Goal: Task Accomplishment & Management: Complete application form

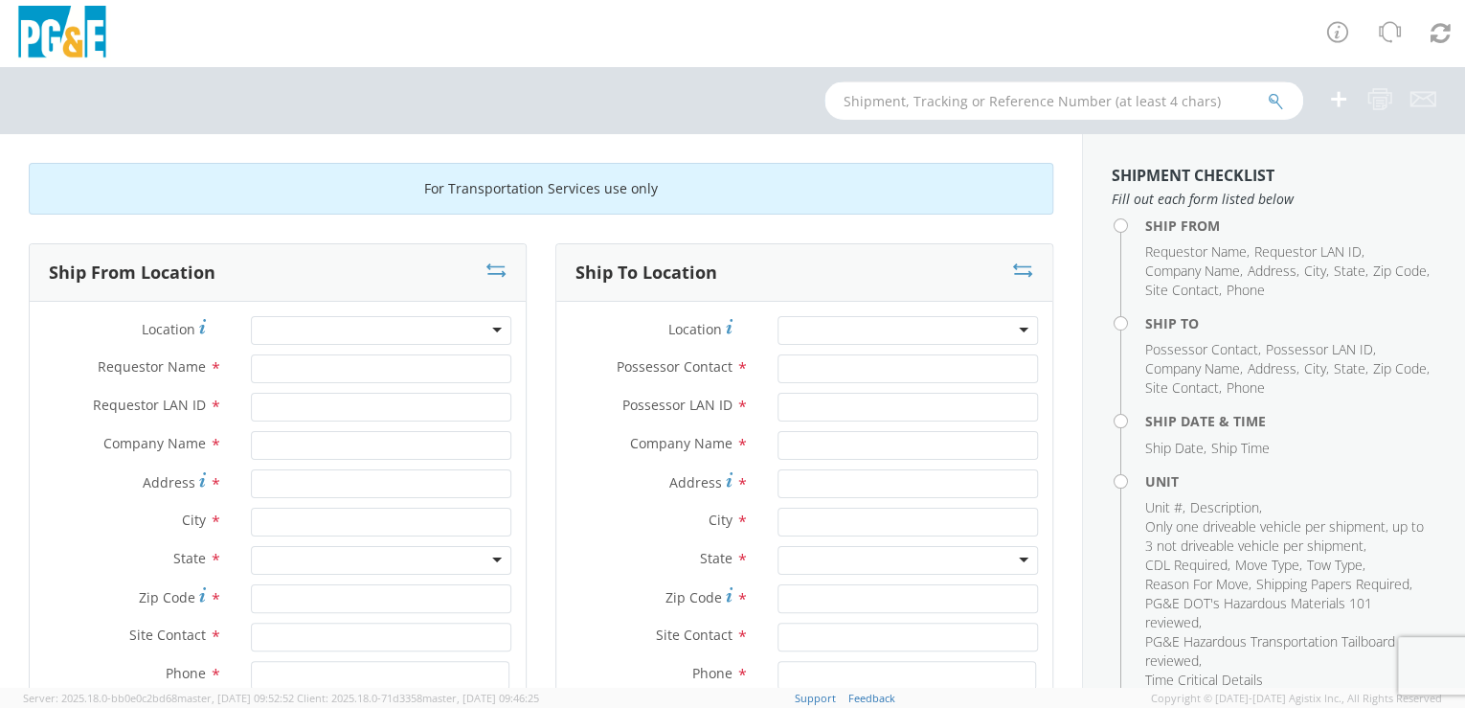
click at [907, 89] on input "text" at bounding box center [1063, 100] width 479 height 38
paste input "55867130"
type input "55867130"
click at [1279, 96] on icon "submit" at bounding box center [1276, 101] width 16 height 17
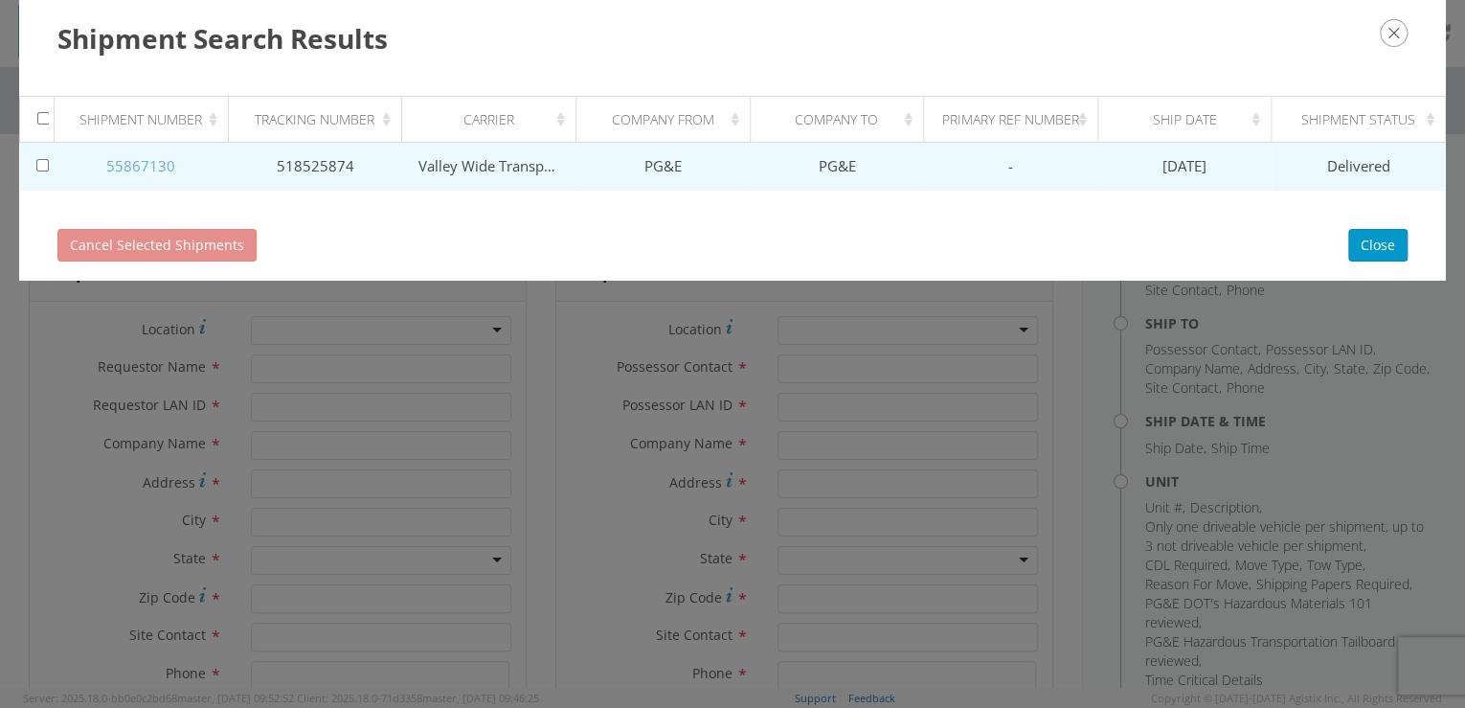
click at [126, 162] on link "55867130" at bounding box center [140, 165] width 69 height 19
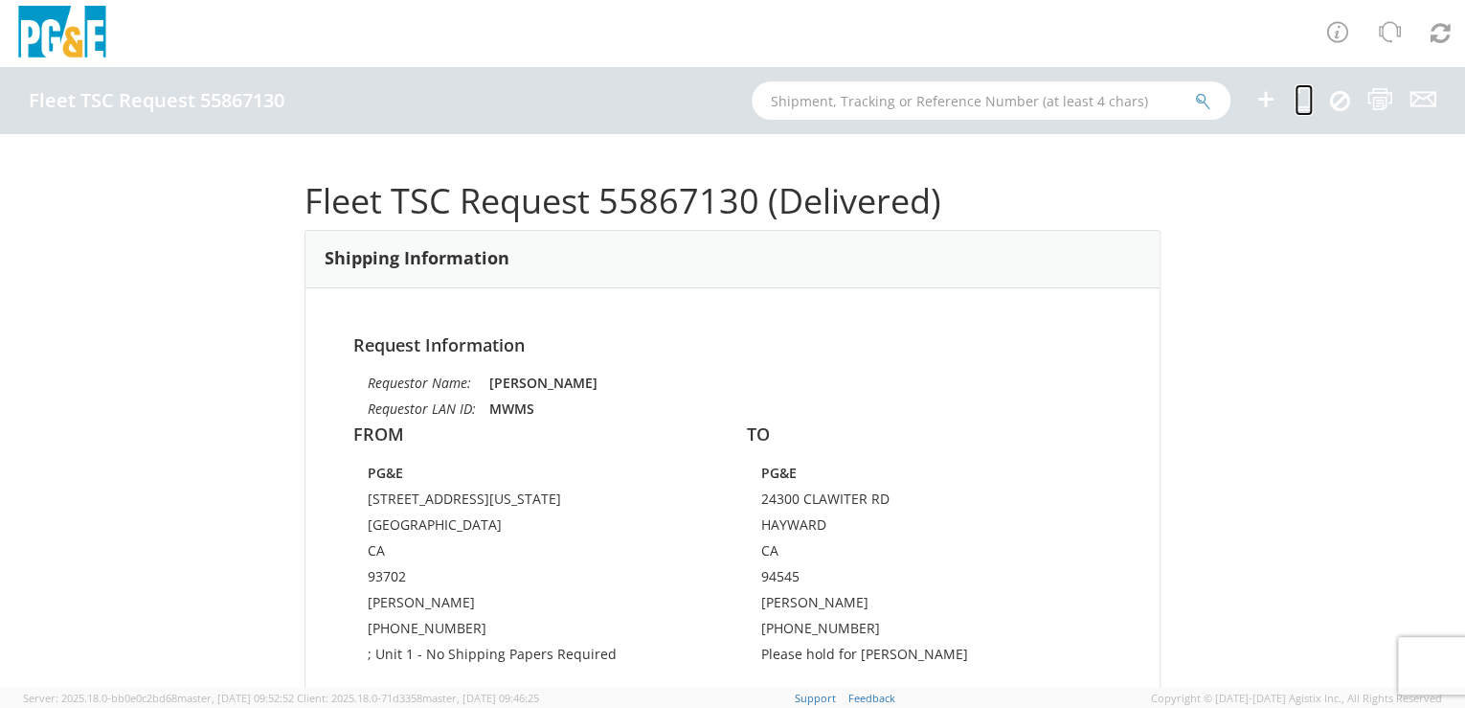
click at [1298, 104] on icon at bounding box center [1303, 99] width 18 height 24
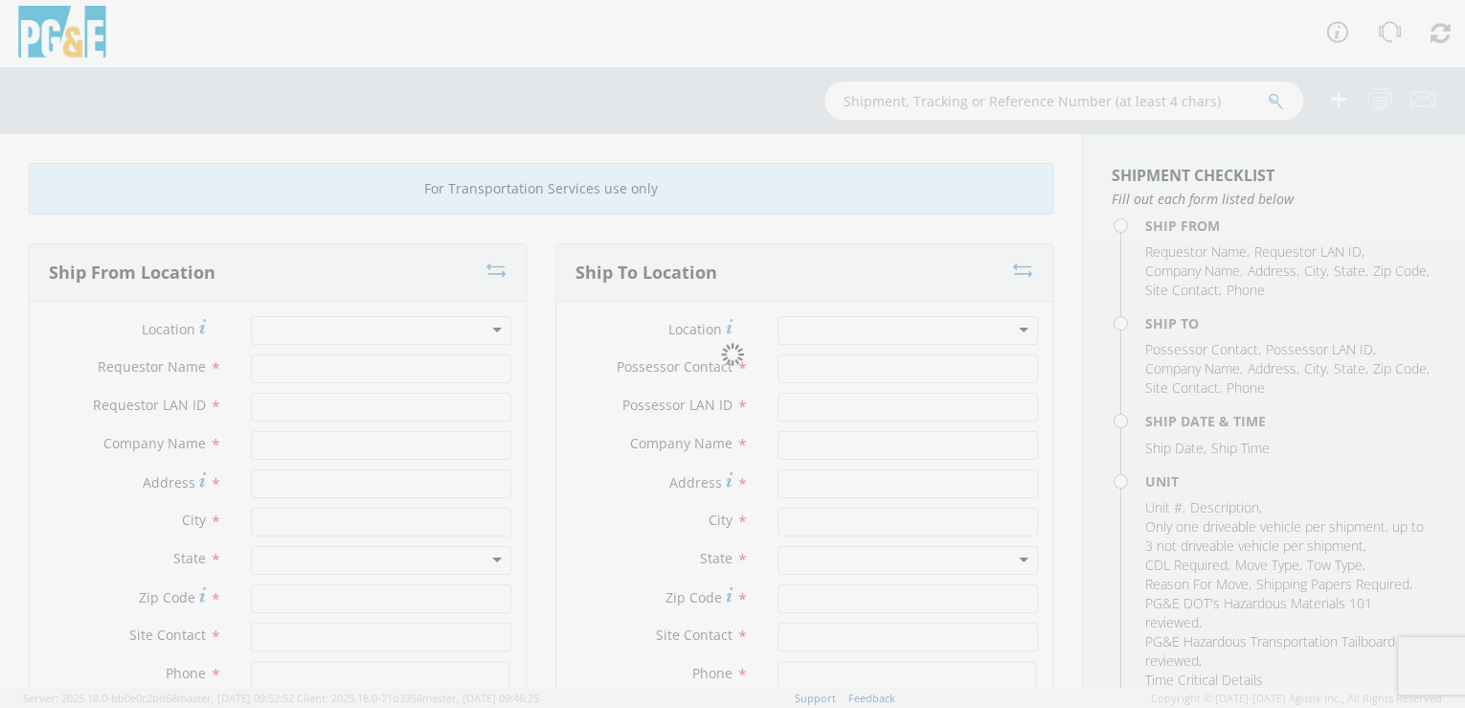
type input "[PERSON_NAME]"
type input "MWMS"
type input "PG&E"
type input "[STREET_ADDRESS][US_STATE]"
type input "[GEOGRAPHIC_DATA]"
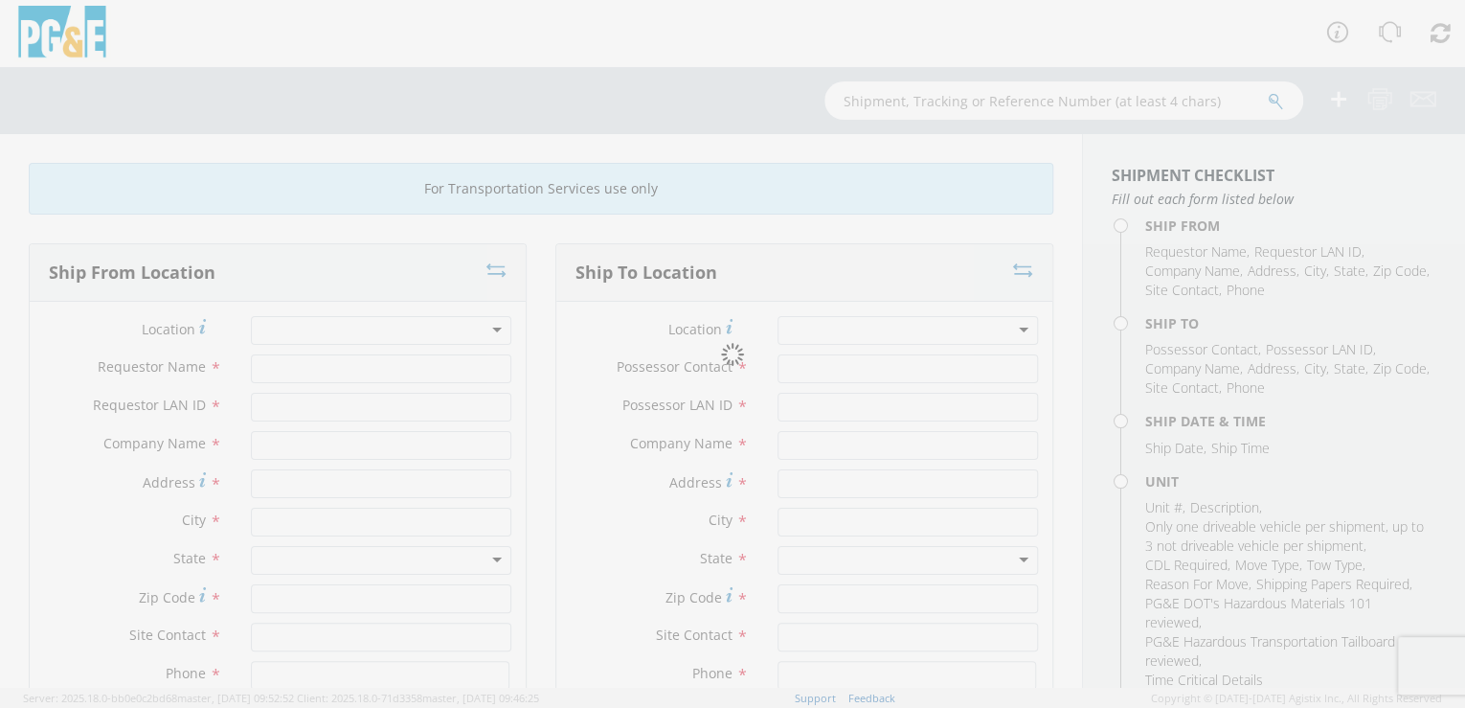
type input "93702"
type input "[PERSON_NAME]"
type input "[PHONE_NUMBER]"
type input "[PERSON_NAME]"
type input "MWHC"
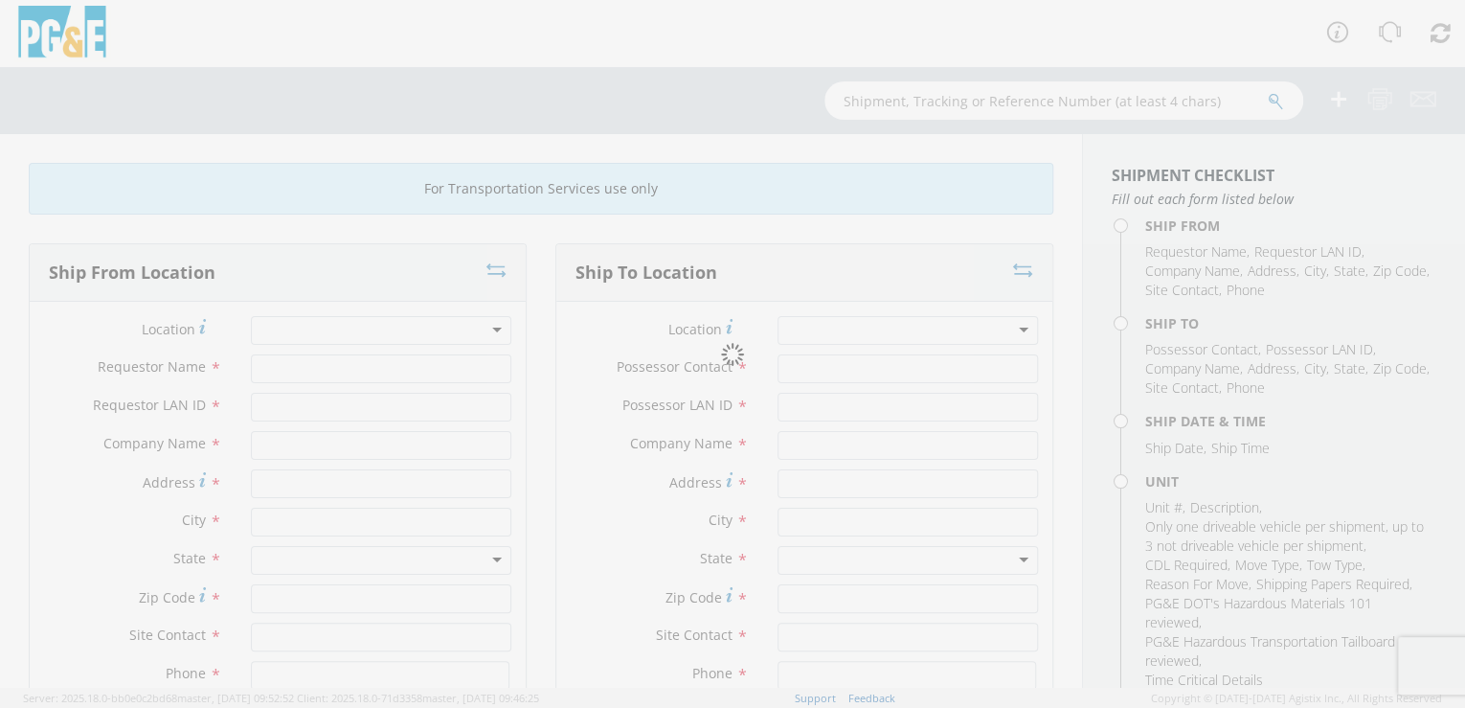
type input "PG&E"
type input "24300 CLAWITER RD"
type input "HAYWARD"
type input "94545"
type input "[PERSON_NAME]"
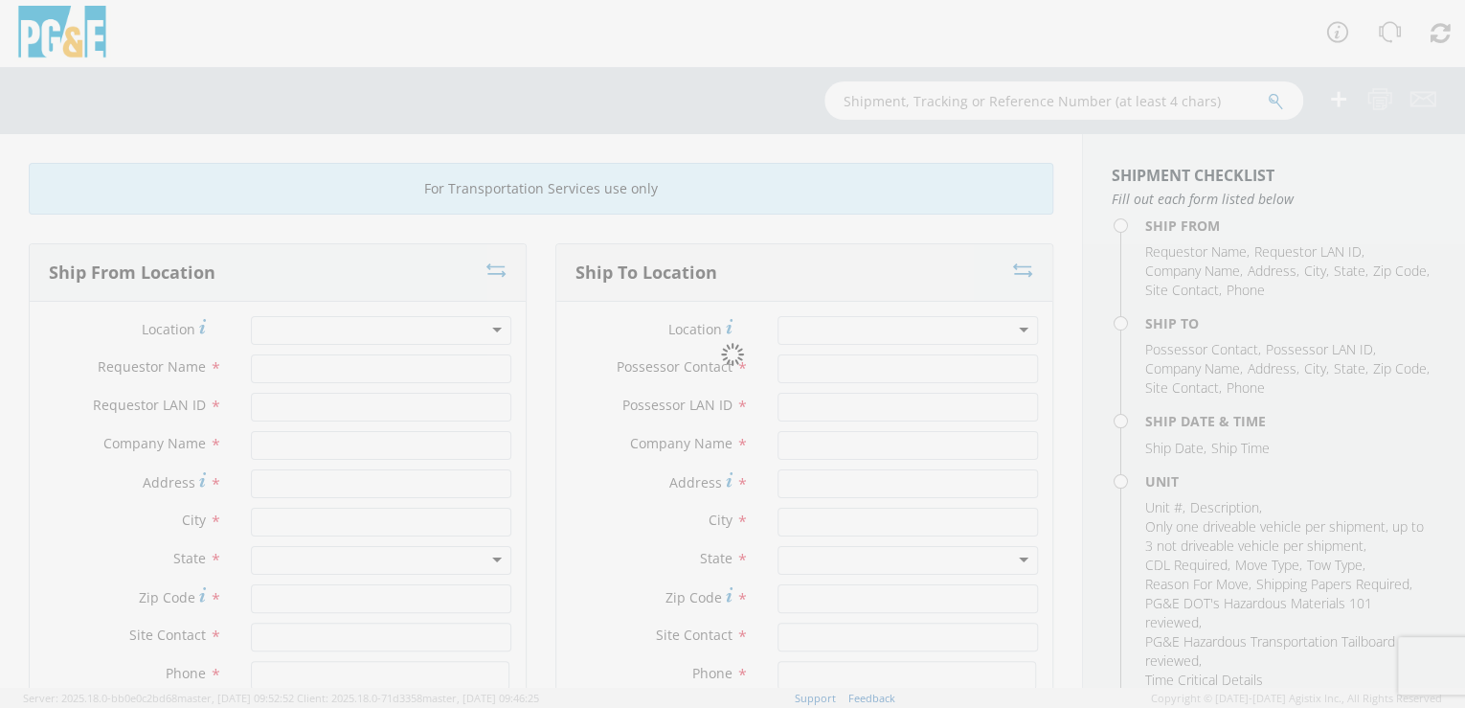
type input "[PHONE_NUMBER]"
type input "[DATE]"
type input "TRAILER; WATER BLAST 1200GL"
type input "26000"
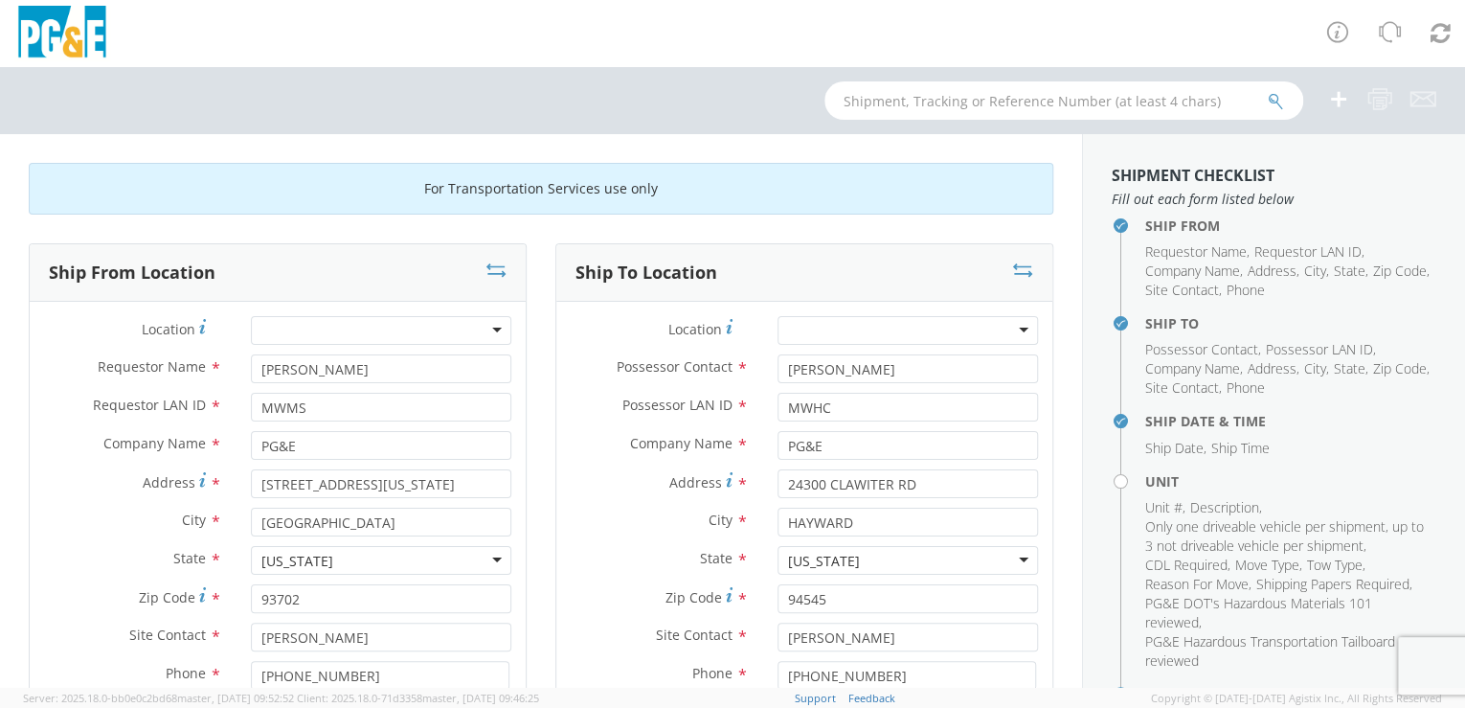
select select "11747"
select select "B34930"
drag, startPoint x: 877, startPoint y: 362, endPoint x: 754, endPoint y: 372, distance: 123.0
click at [763, 372] on div "[PERSON_NAME]" at bounding box center [907, 368] width 289 height 29
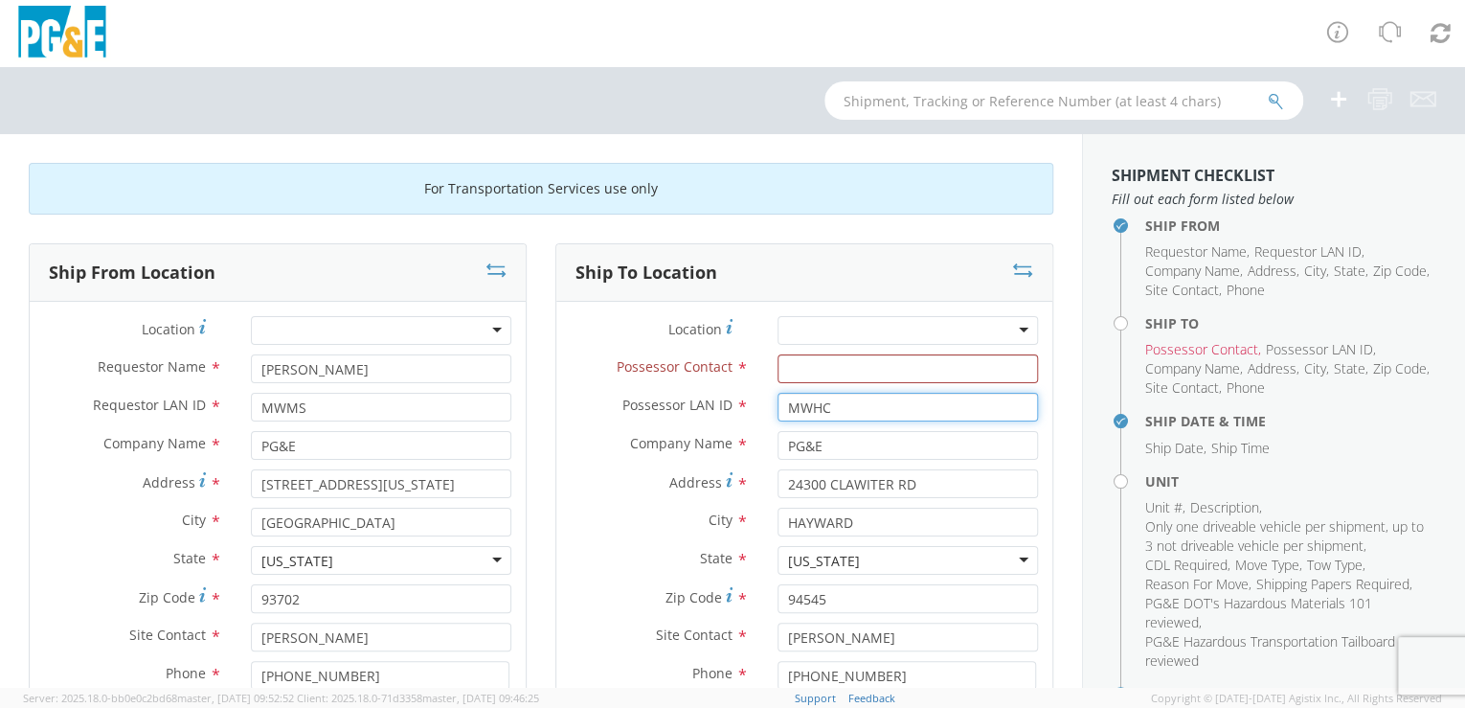
drag, startPoint x: 799, startPoint y: 407, endPoint x: 724, endPoint y: 408, distance: 75.6
click at [725, 407] on div "Possessor LAN ID * MWHC" at bounding box center [804, 407] width 496 height 29
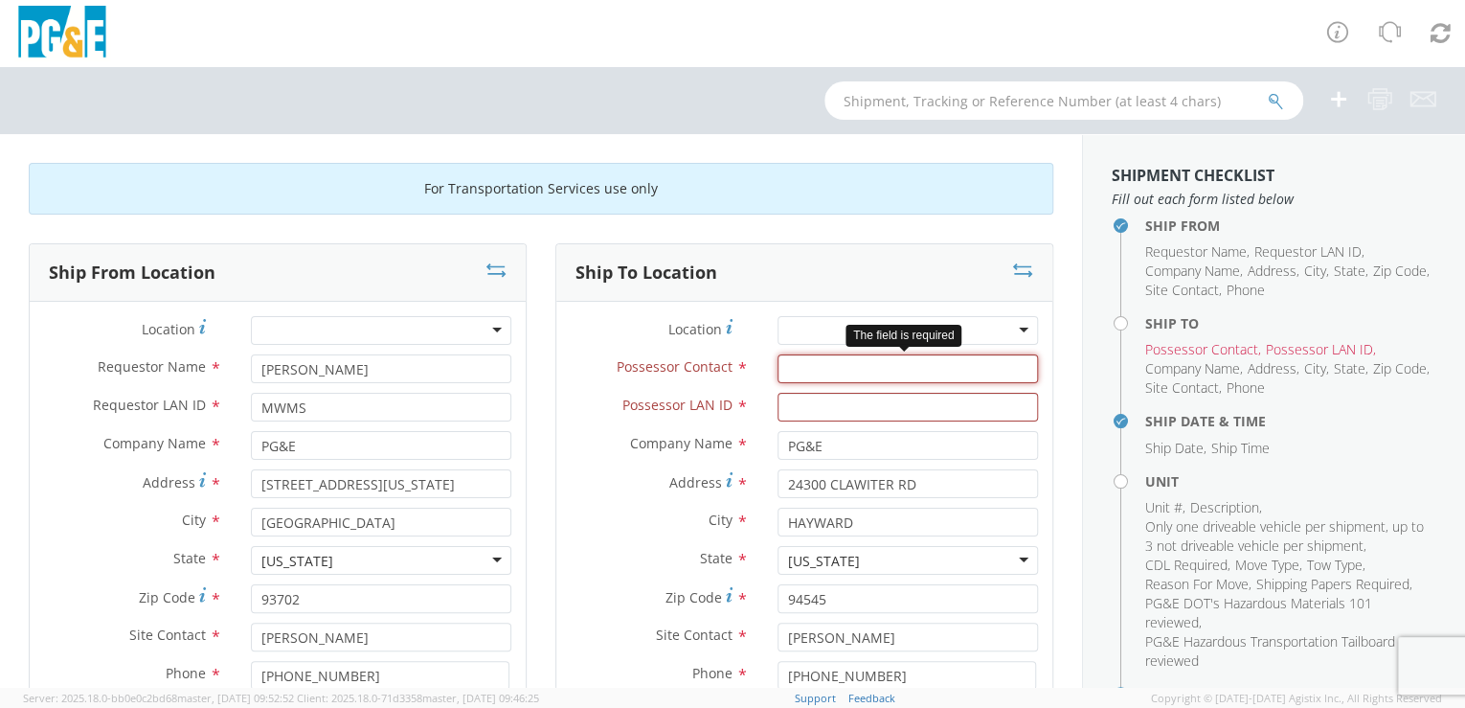
paste input "Adonis Era"
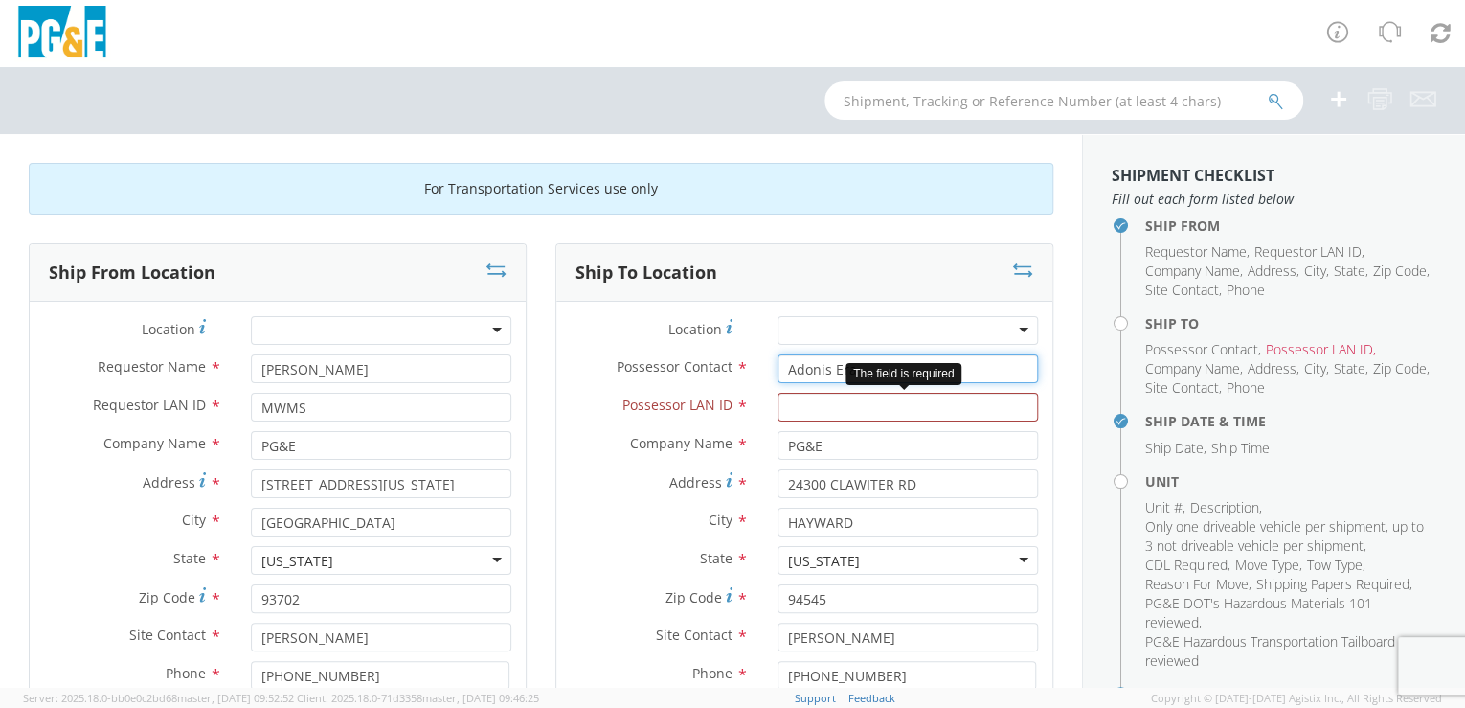
type input "Adonis Era"
click at [805, 410] on input "Possessor LAN ID *" at bounding box center [907, 407] width 260 height 29
click at [783, 402] on input "Possessor LAN ID *" at bounding box center [907, 407] width 260 height 29
paste input "A2E4"
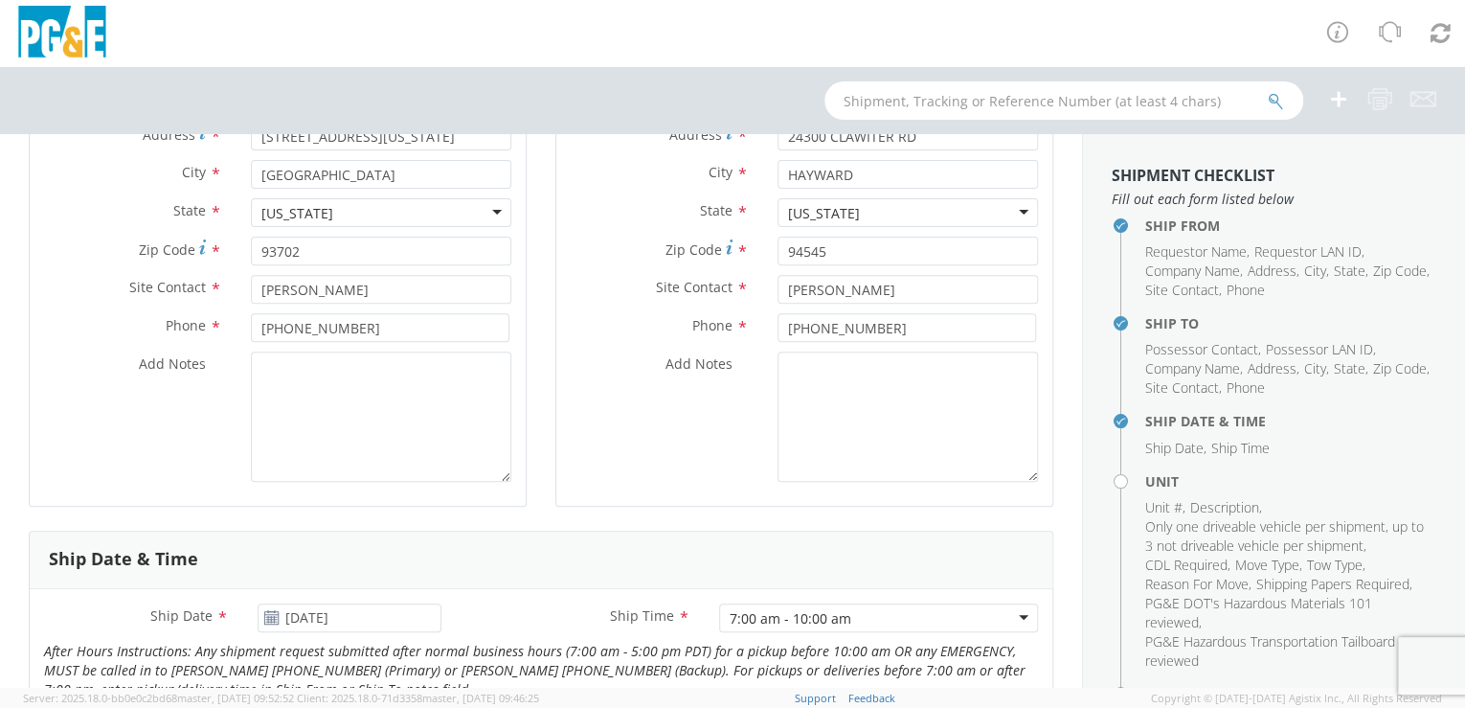
scroll to position [377, 0]
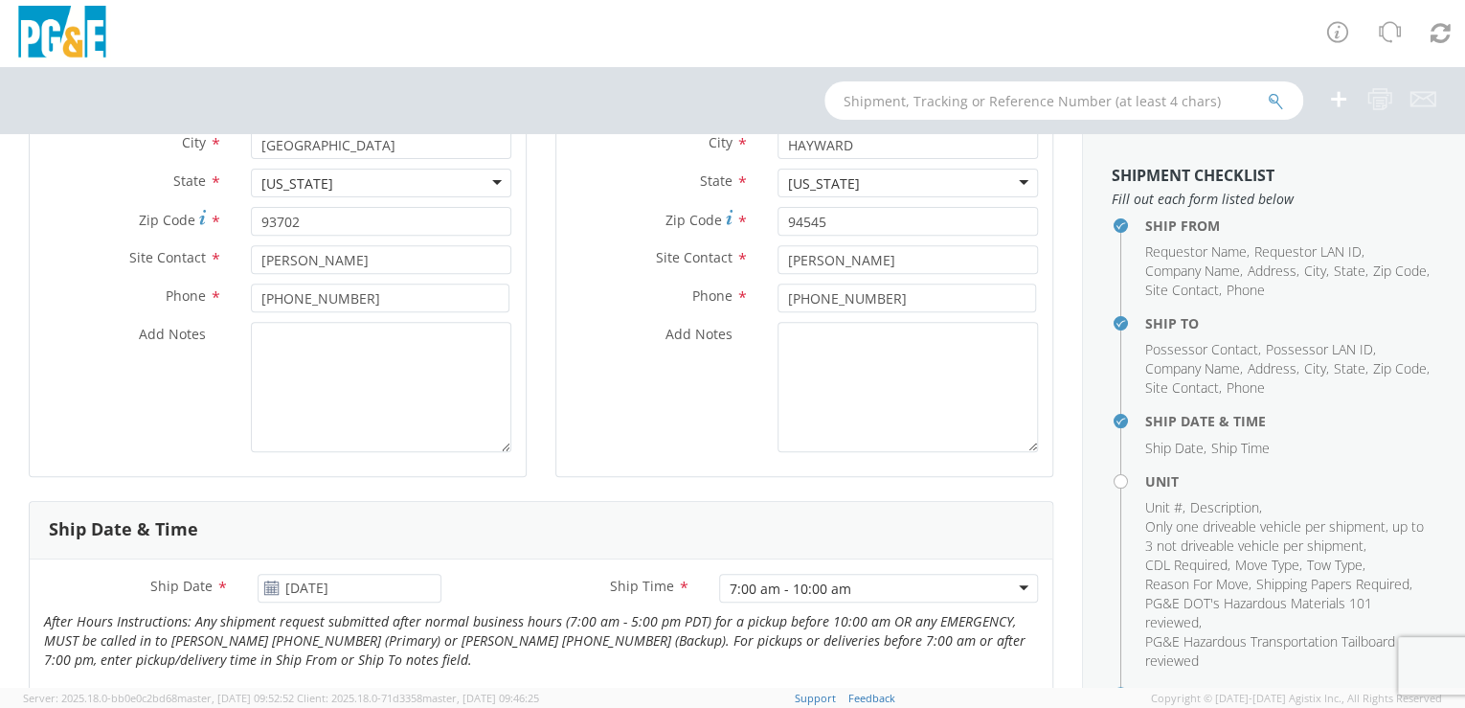
type input "A2E4"
click at [785, 341] on textarea "Add Notes *" at bounding box center [907, 387] width 260 height 130
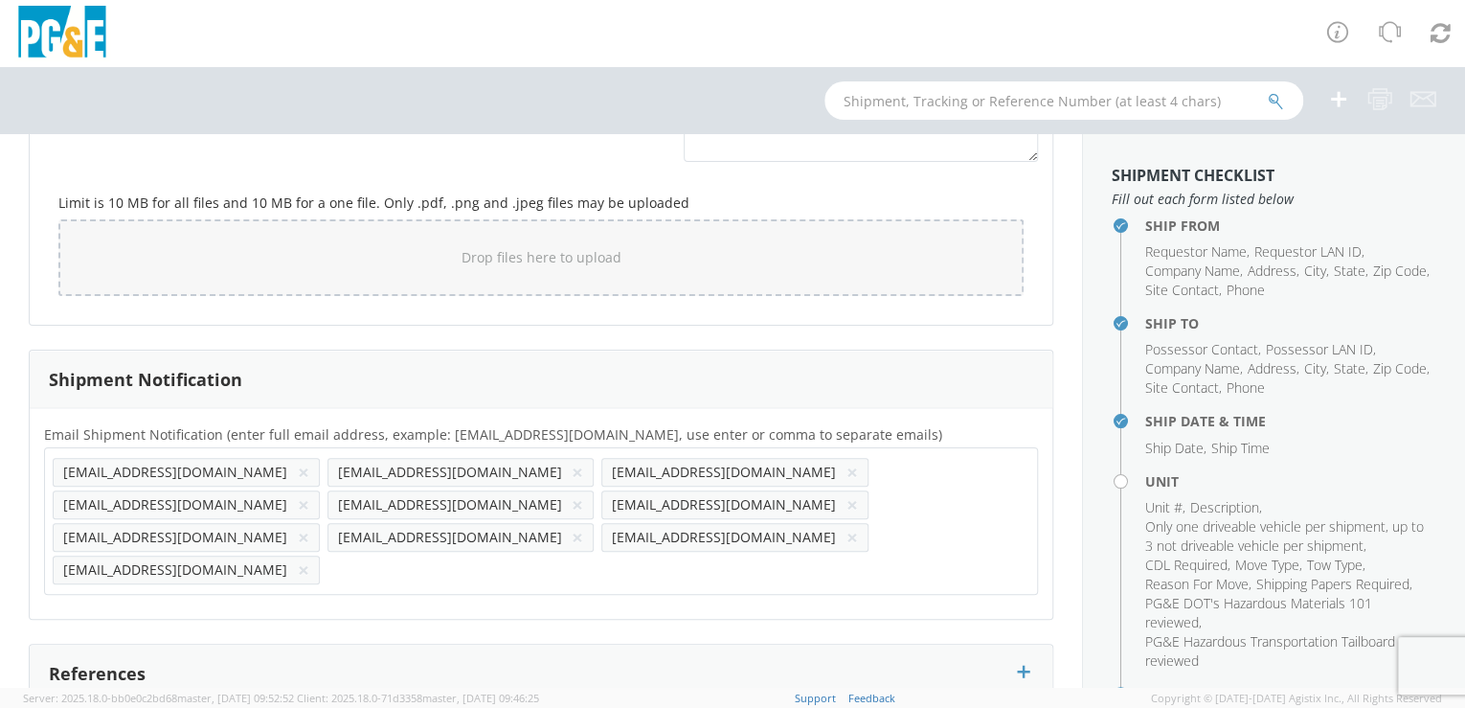
scroll to position [1712, 0]
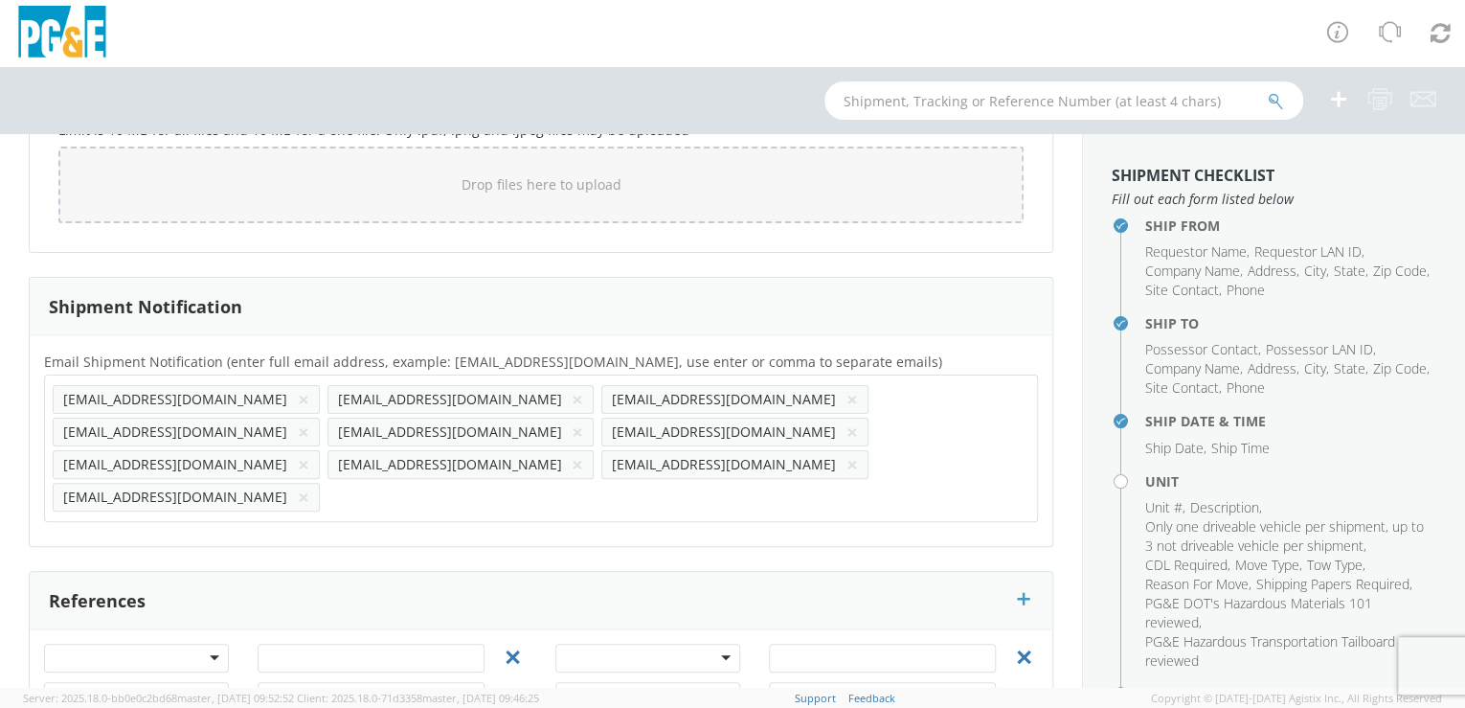
click at [706, 437] on ul "[EMAIL_ADDRESS][DOMAIN_NAME] × [EMAIL_ADDRESS][DOMAIN_NAME] × [EMAIL_ADDRESS][D…" at bounding box center [541, 448] width 977 height 130
paste input "A2E4"
type input "[EMAIL_ADDRESS][DOMAIN_NAME]"
click at [686, 467] on div "Email Shipment Notification (enter full email address, example: [EMAIL_ADDRESS]…" at bounding box center [541, 440] width 1023 height 211
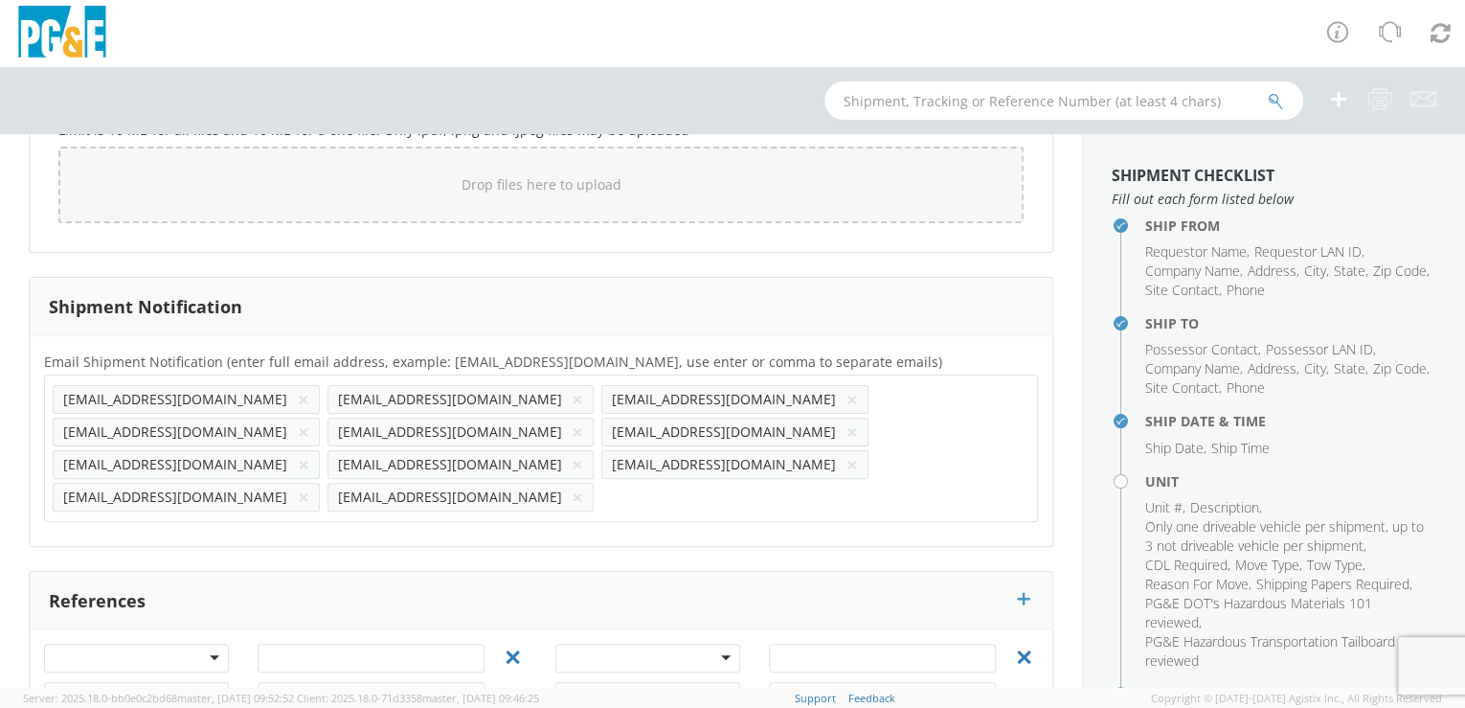
click at [725, 483] on input "text" at bounding box center [663, 497] width 124 height 28
paste input "A3E1"
type input "[EMAIL_ADDRESS][DOMAIN_NAME]"
click at [814, 461] on div "Email Shipment Notification (enter full email address, example: [EMAIL_ADDRESS]…" at bounding box center [541, 440] width 1023 height 211
click at [572, 393] on button "×" at bounding box center [577, 399] width 11 height 23
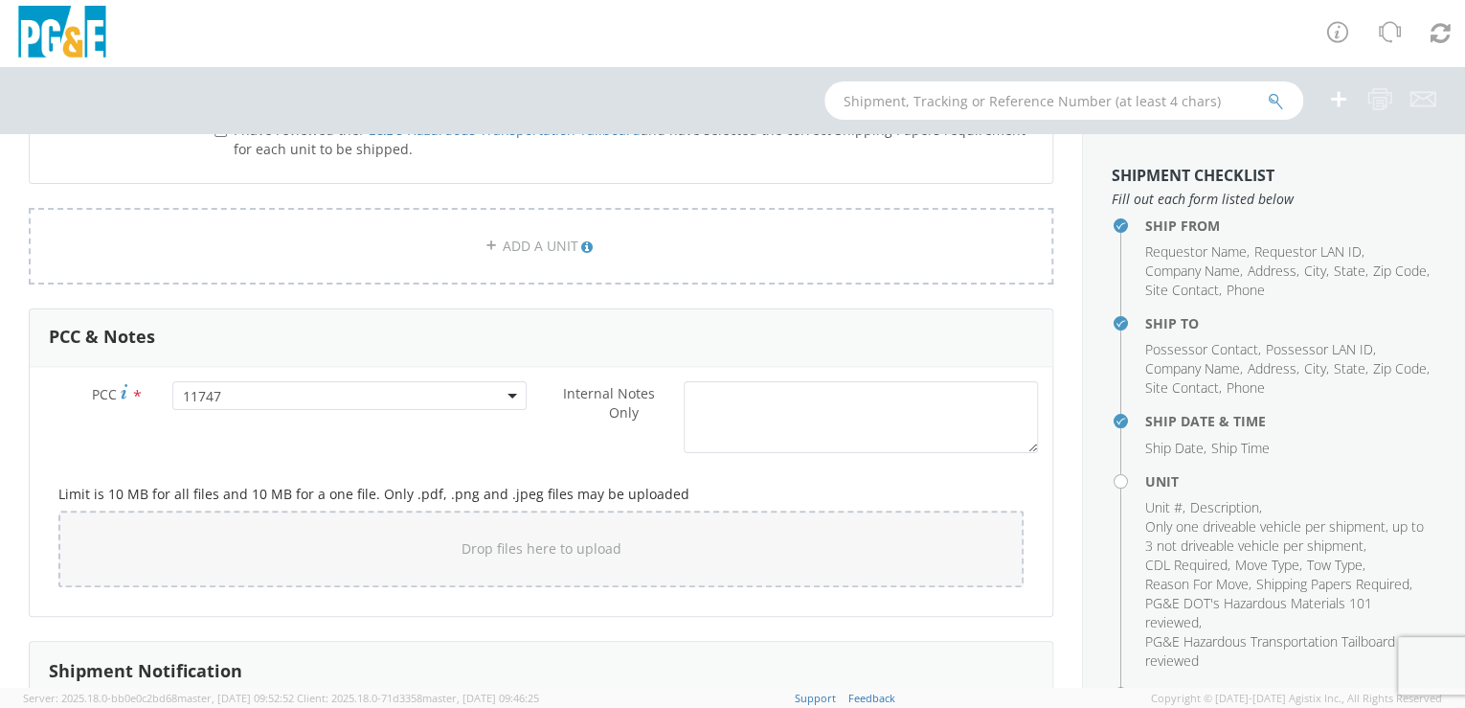
scroll to position [1250, 0]
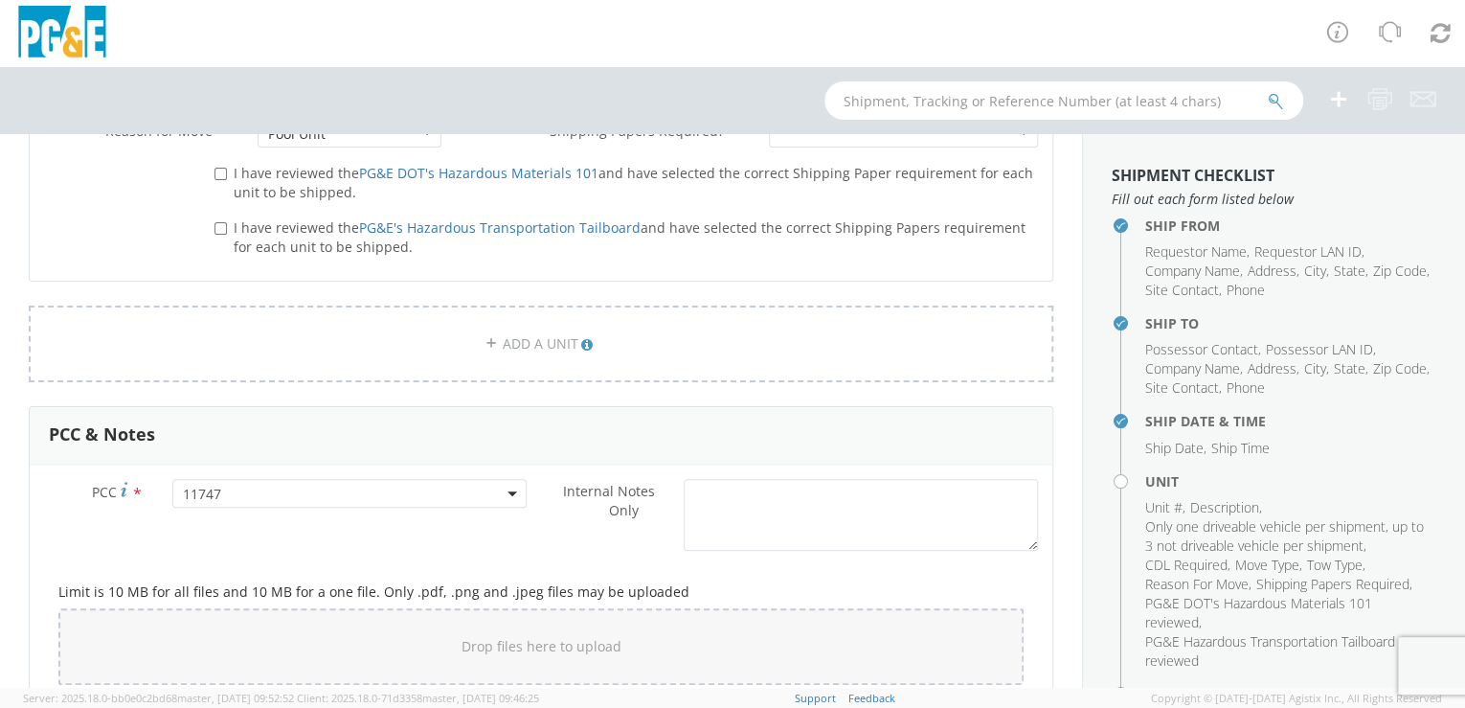
click at [281, 484] on span "11747" at bounding box center [350, 493] width 334 height 18
click at [264, 519] on input "number" at bounding box center [347, 524] width 341 height 29
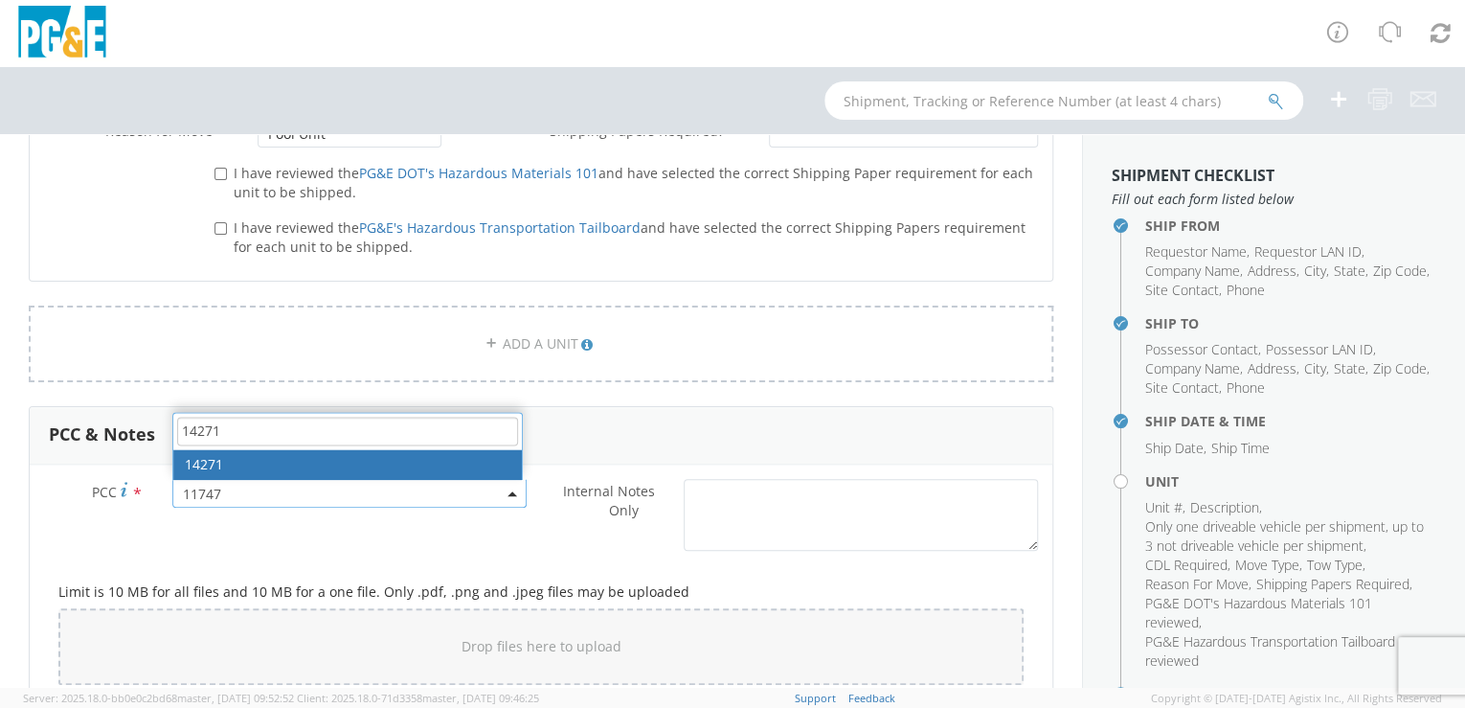
type input "14271"
select select "14271"
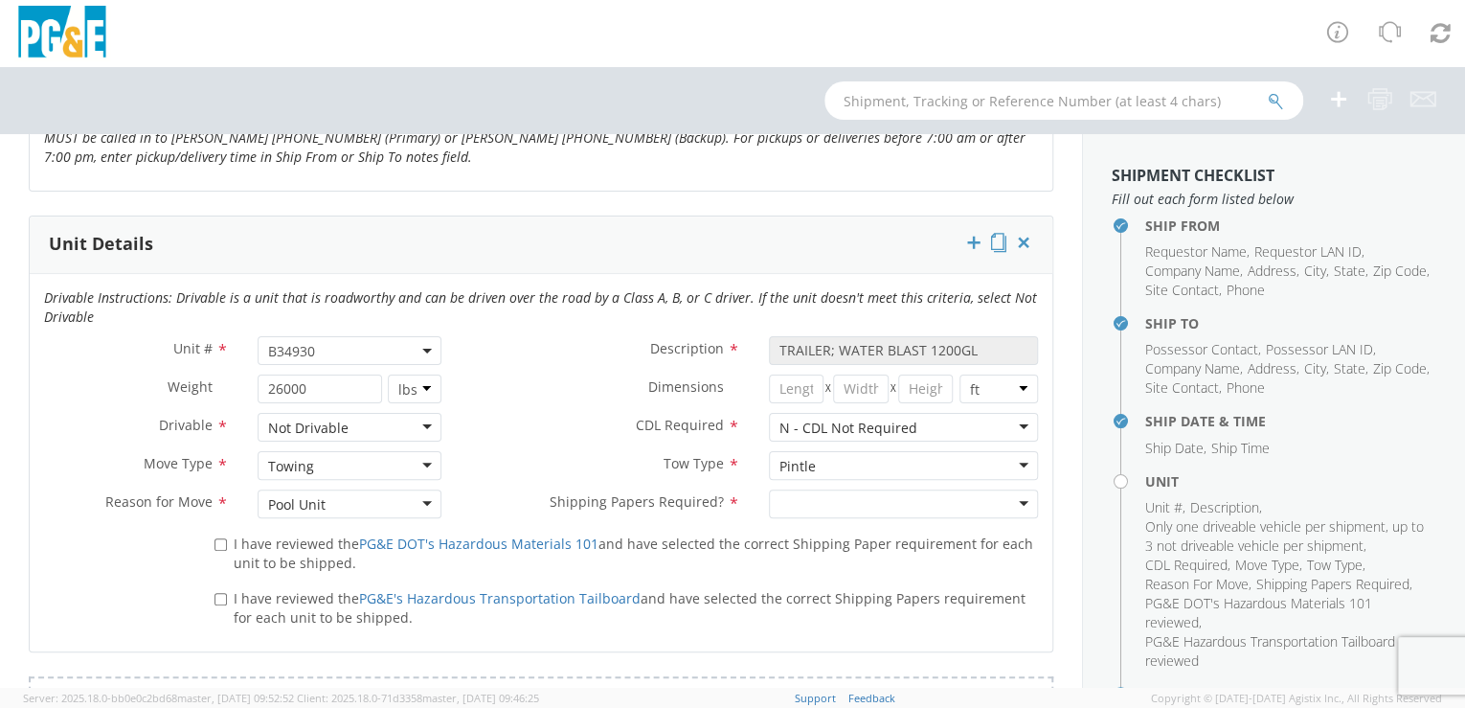
scroll to position [853, 0]
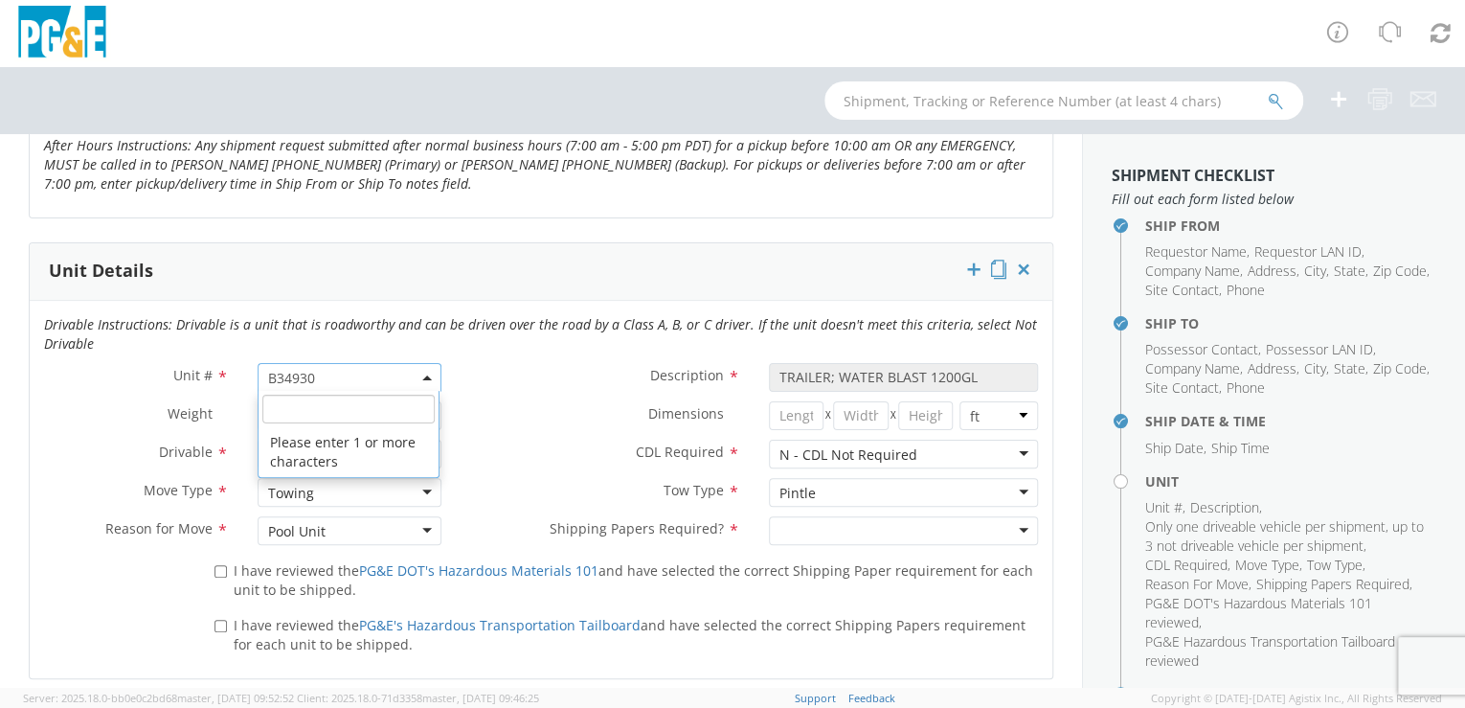
click at [336, 371] on span "B34930" at bounding box center [350, 378] width 164 height 18
click at [330, 402] on input "search" at bounding box center [348, 408] width 172 height 29
type input "b30829"
type input "PICKUP; 1/2T 4X2"
type input "7000"
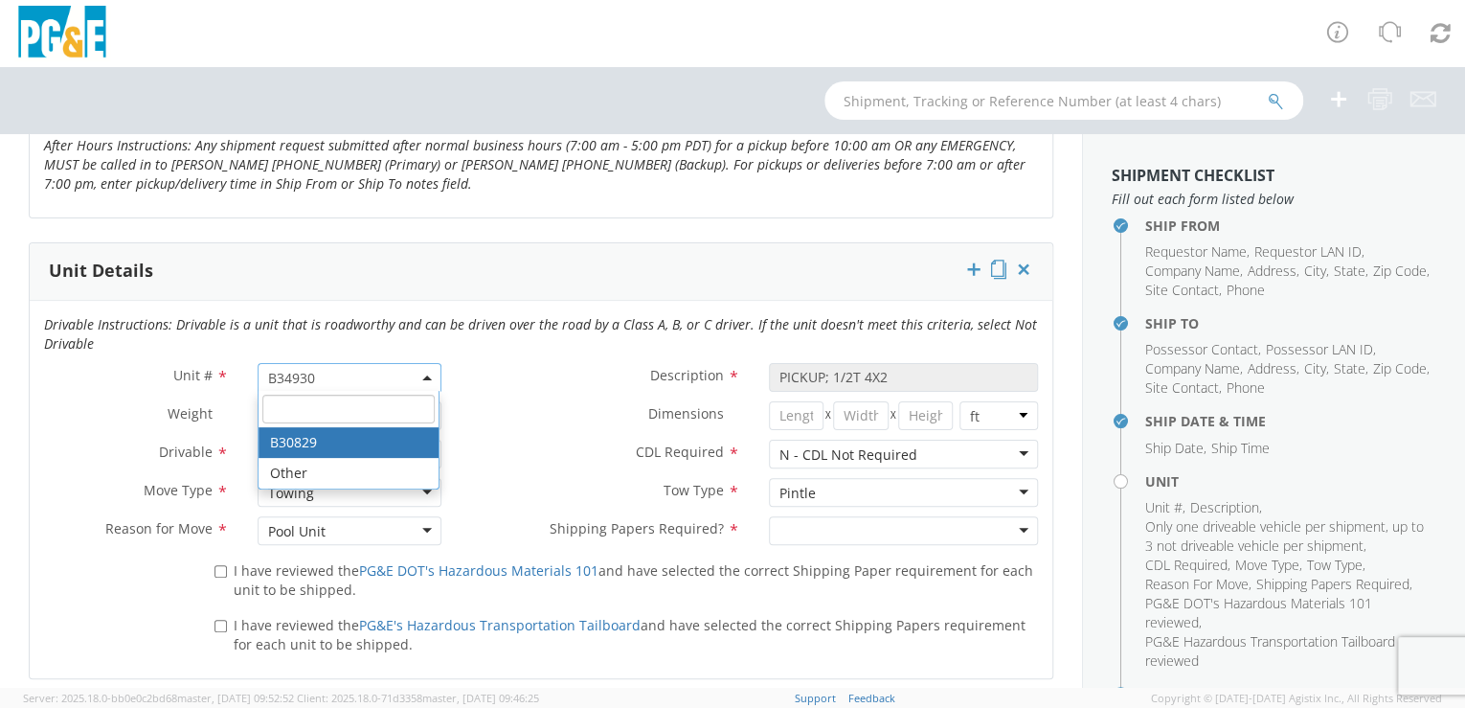
select select "B30829"
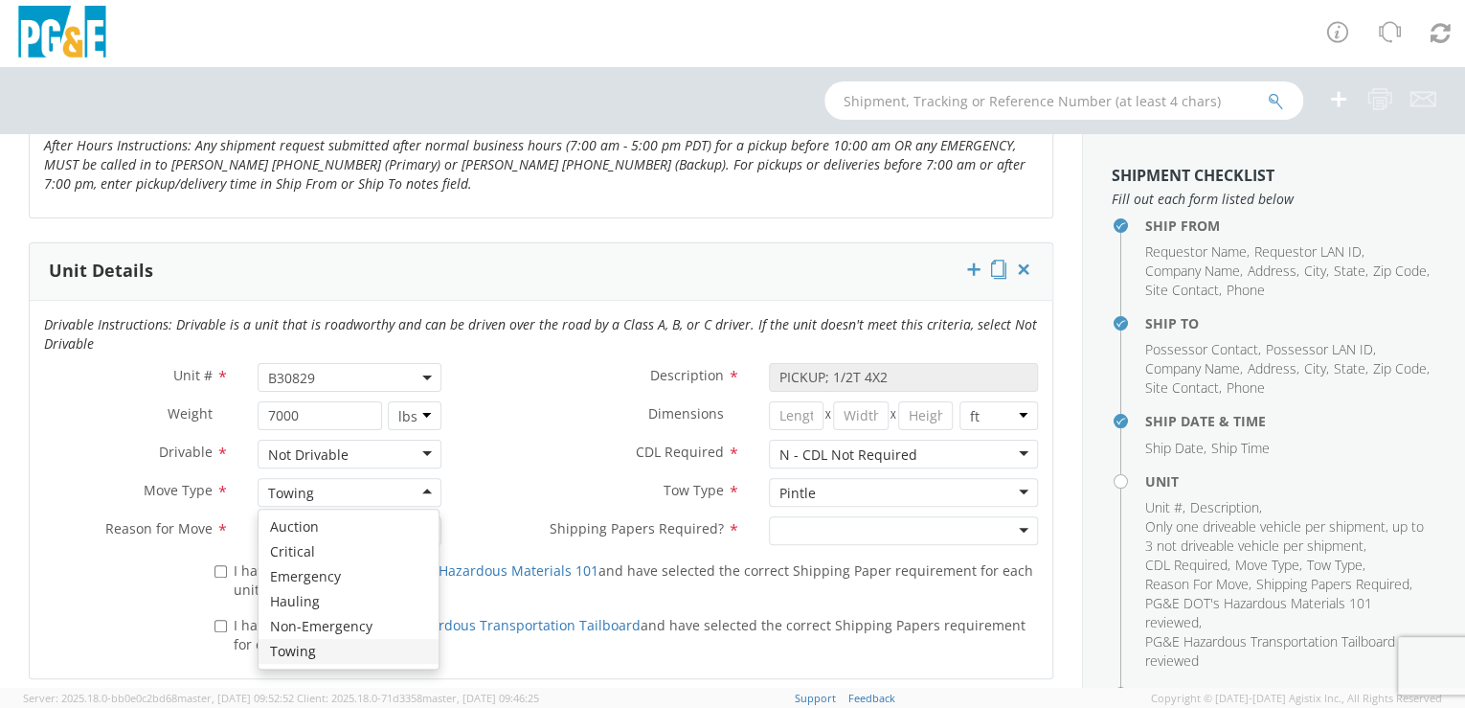
click at [421, 490] on div "Towing" at bounding box center [350, 492] width 185 height 29
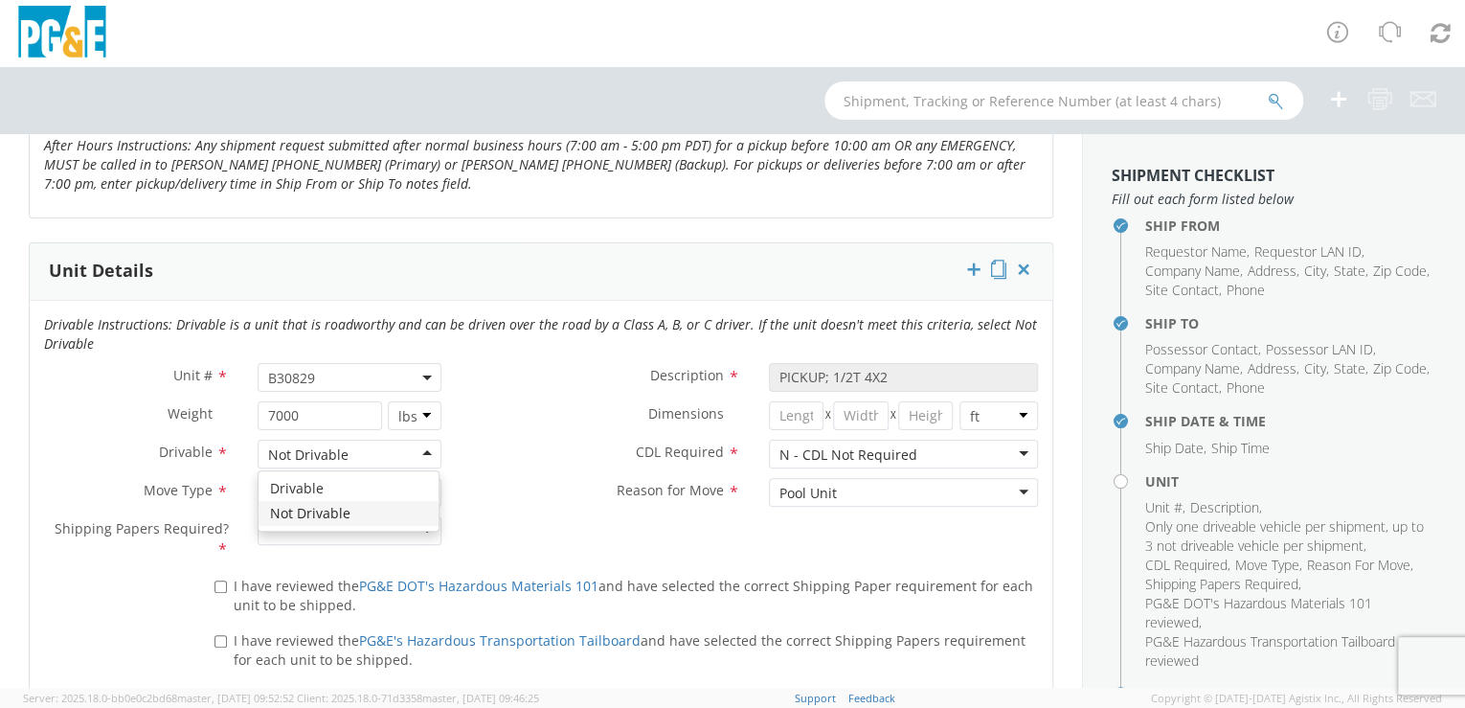
click at [418, 452] on div "Not Drivable" at bounding box center [350, 453] width 185 height 29
click at [421, 529] on div at bounding box center [350, 530] width 185 height 29
click at [216, 583] on input "I have reviewed the PG&E DOT's Hazardous Materials 101 and have selected the co…" at bounding box center [220, 586] width 12 height 12
checkbox input "true"
click at [218, 641] on input "I have reviewed the PG&E's Hazardous Transportation Tailboard and have selected…" at bounding box center [220, 641] width 12 height 12
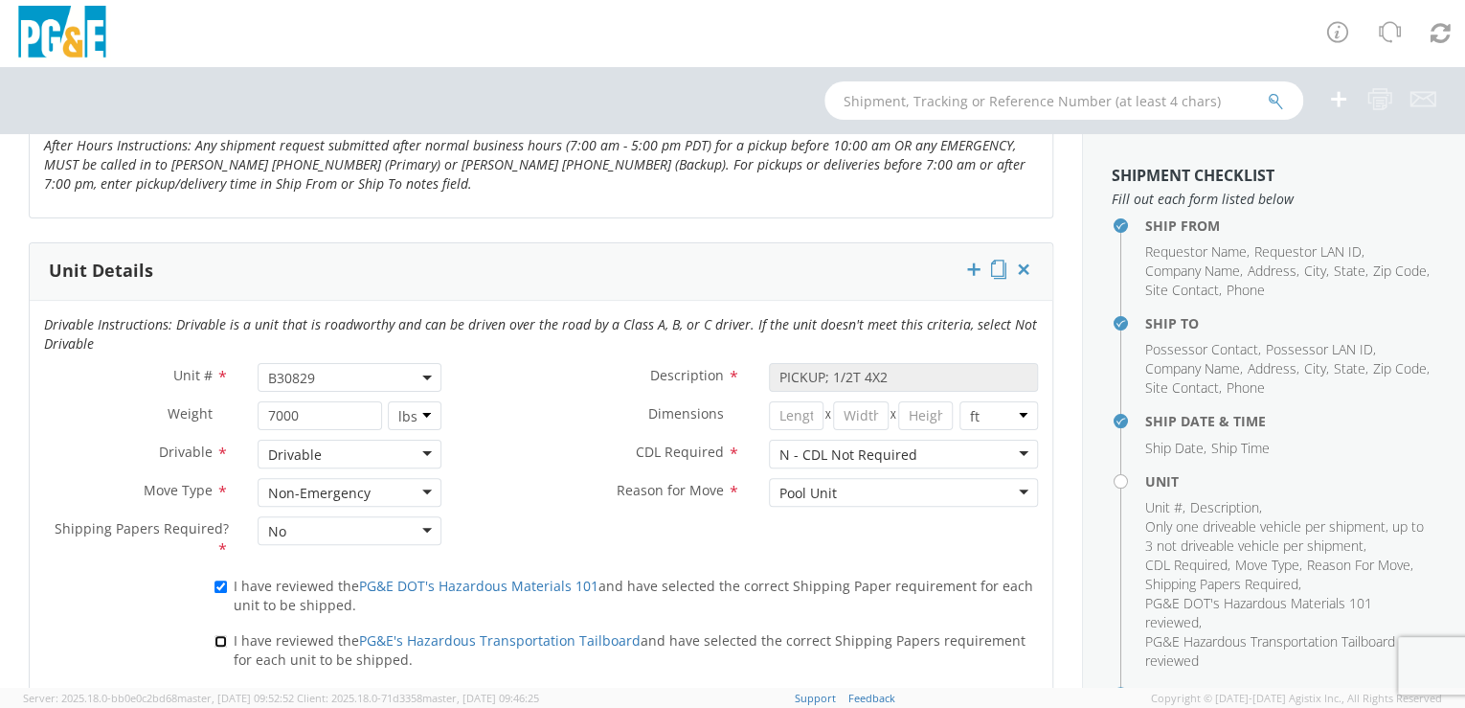
checkbox input "true"
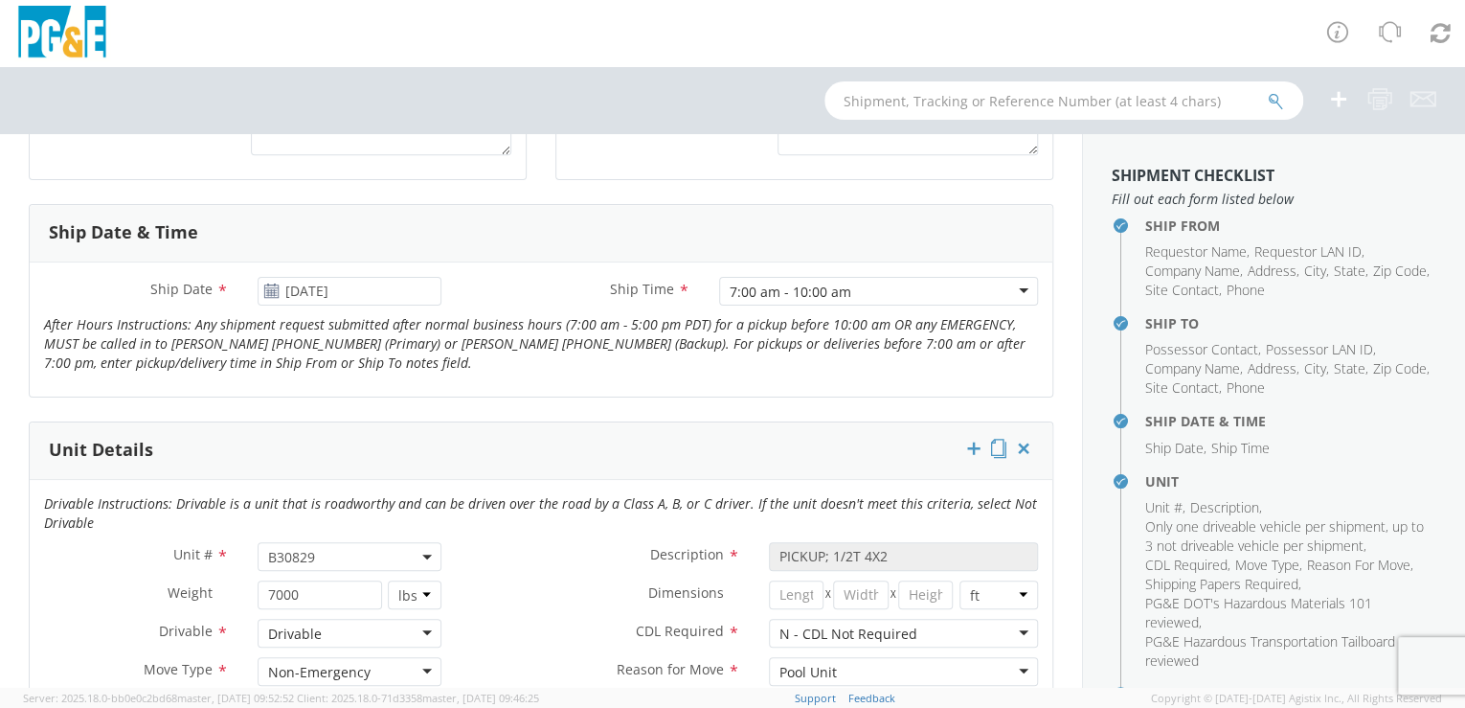
scroll to position [613, 0]
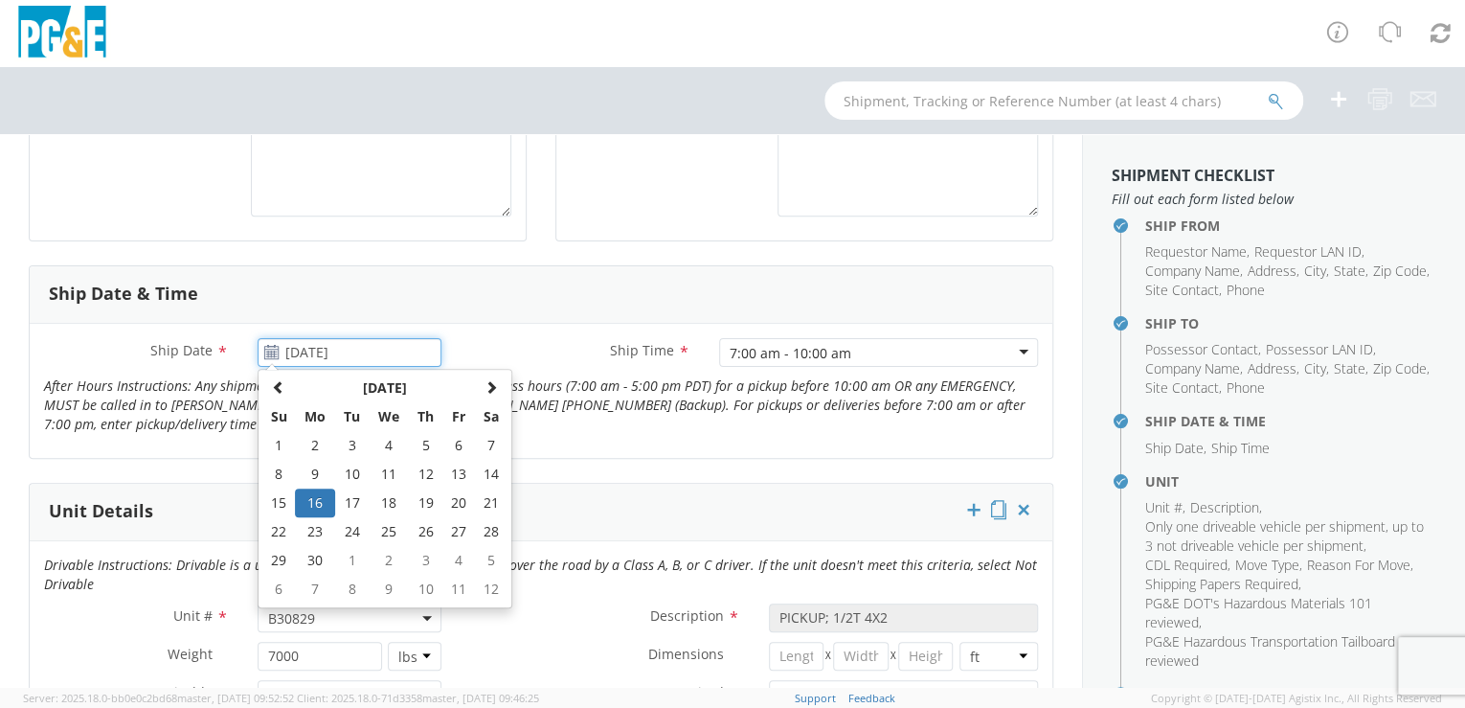
click at [394, 342] on input "[DATE]" at bounding box center [350, 352] width 185 height 29
click at [491, 385] on span at bounding box center [490, 386] width 13 height 13
click at [489, 383] on span at bounding box center [490, 386] width 13 height 13
click at [486, 387] on span at bounding box center [490, 386] width 13 height 13
click at [416, 469] on td "11" at bounding box center [426, 474] width 34 height 29
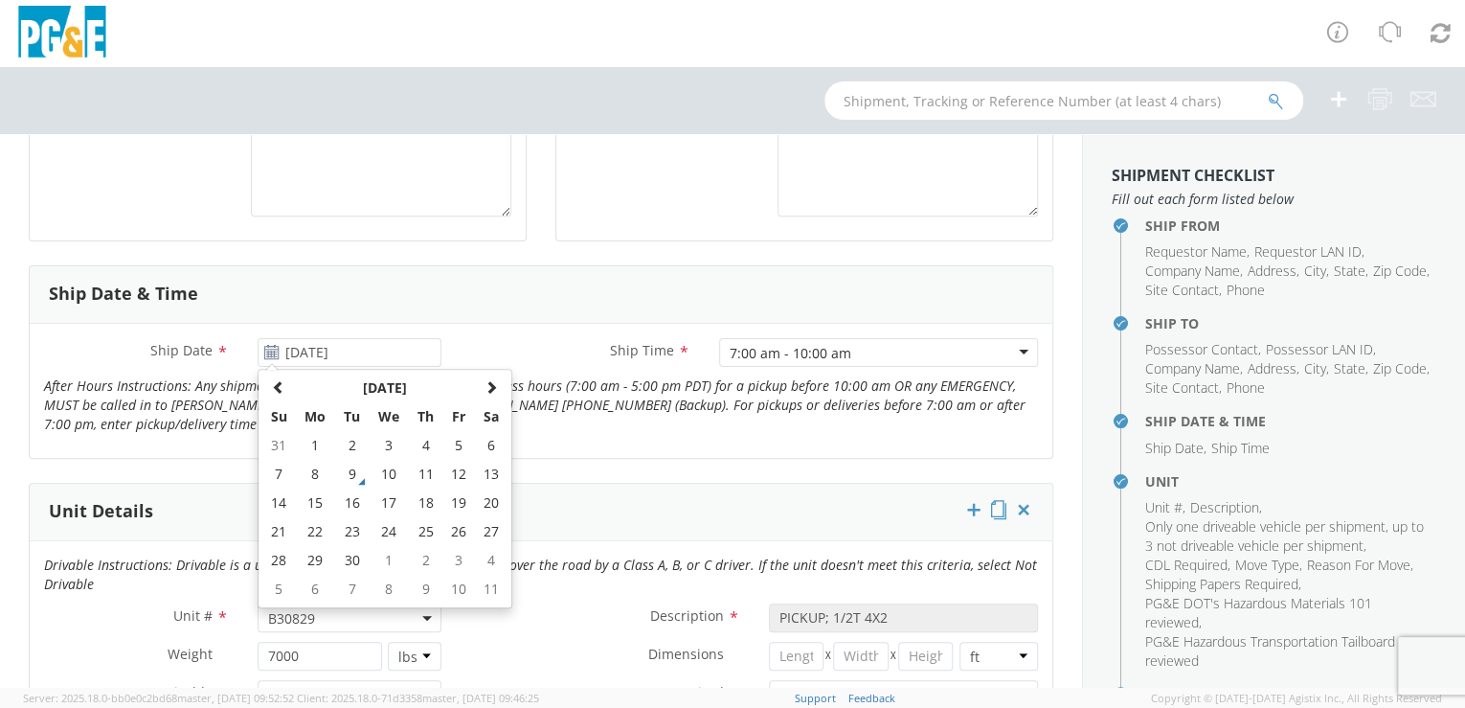
type input "[DATE]"
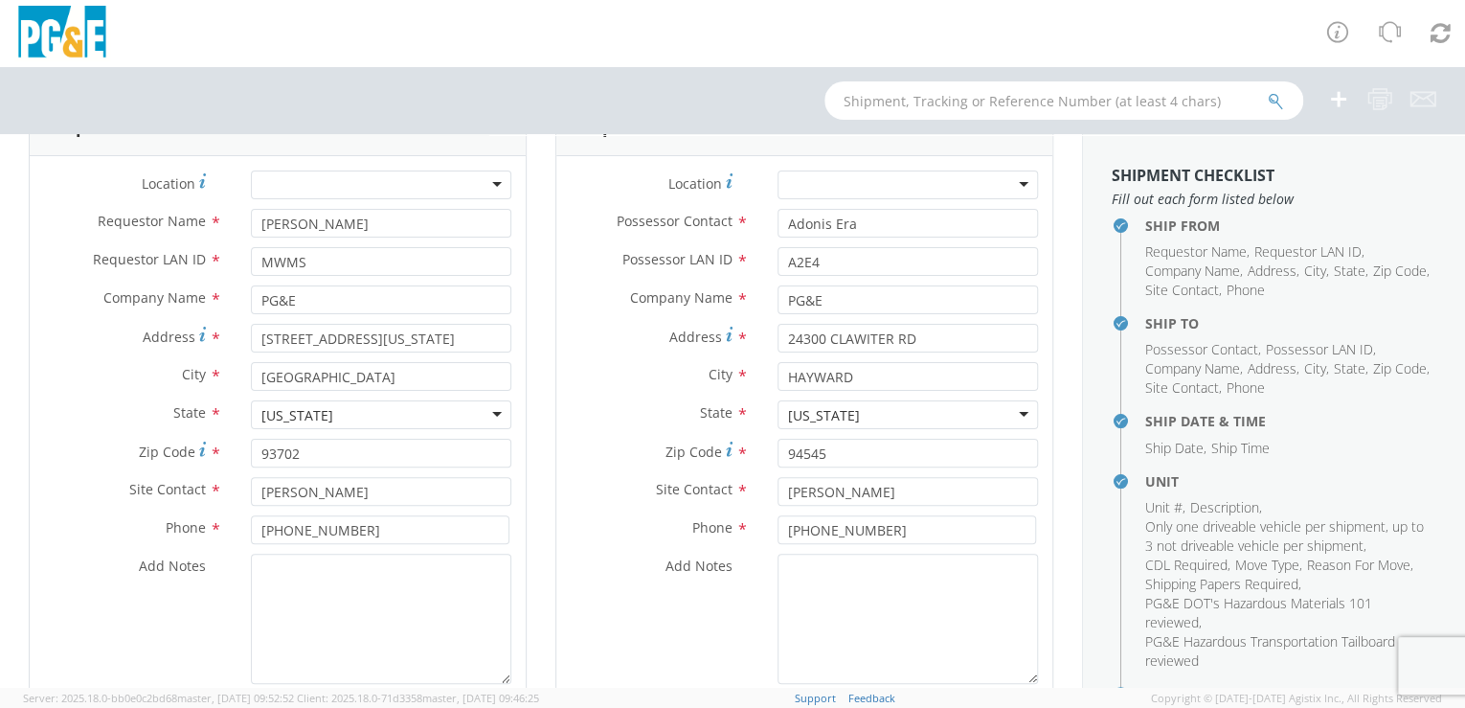
scroll to position [135, 0]
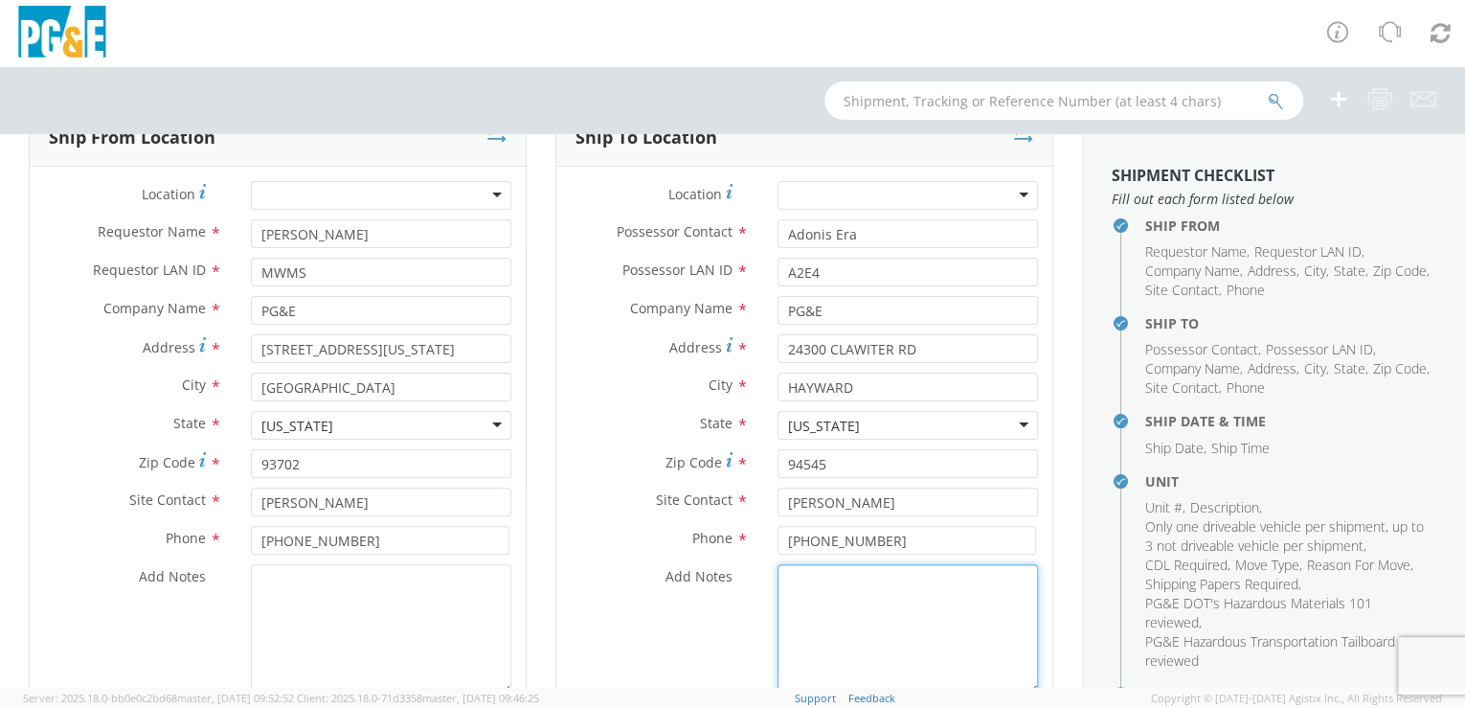
click at [802, 574] on textarea "Add Notes *" at bounding box center [907, 629] width 260 height 130
click at [888, 574] on textarea "Please hold for" at bounding box center [907, 629] width 260 height 130
paste textarea "[PERSON_NAME]"
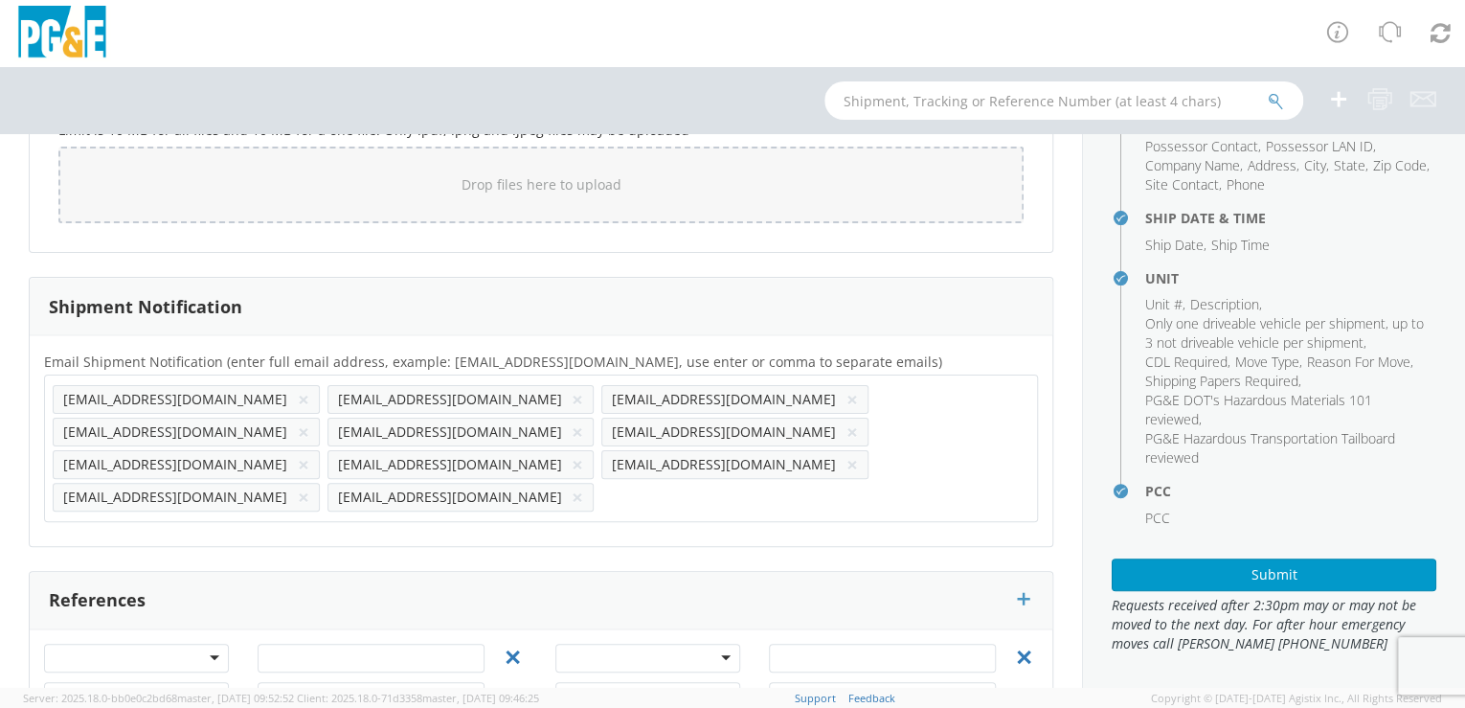
scroll to position [206, 0]
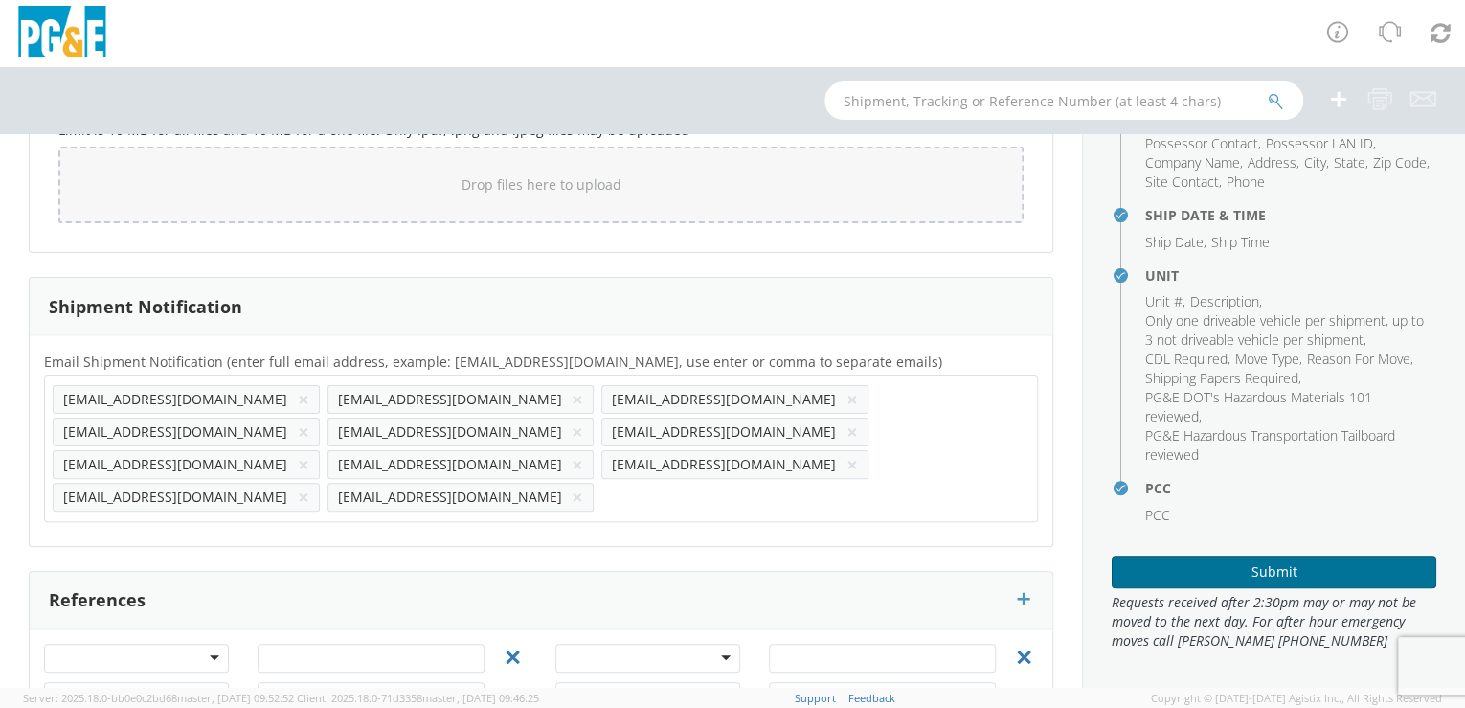
type textarea "Please hold for [PERSON_NAME]"
click at [1265, 571] on button "Submit" at bounding box center [1274, 571] width 325 height 33
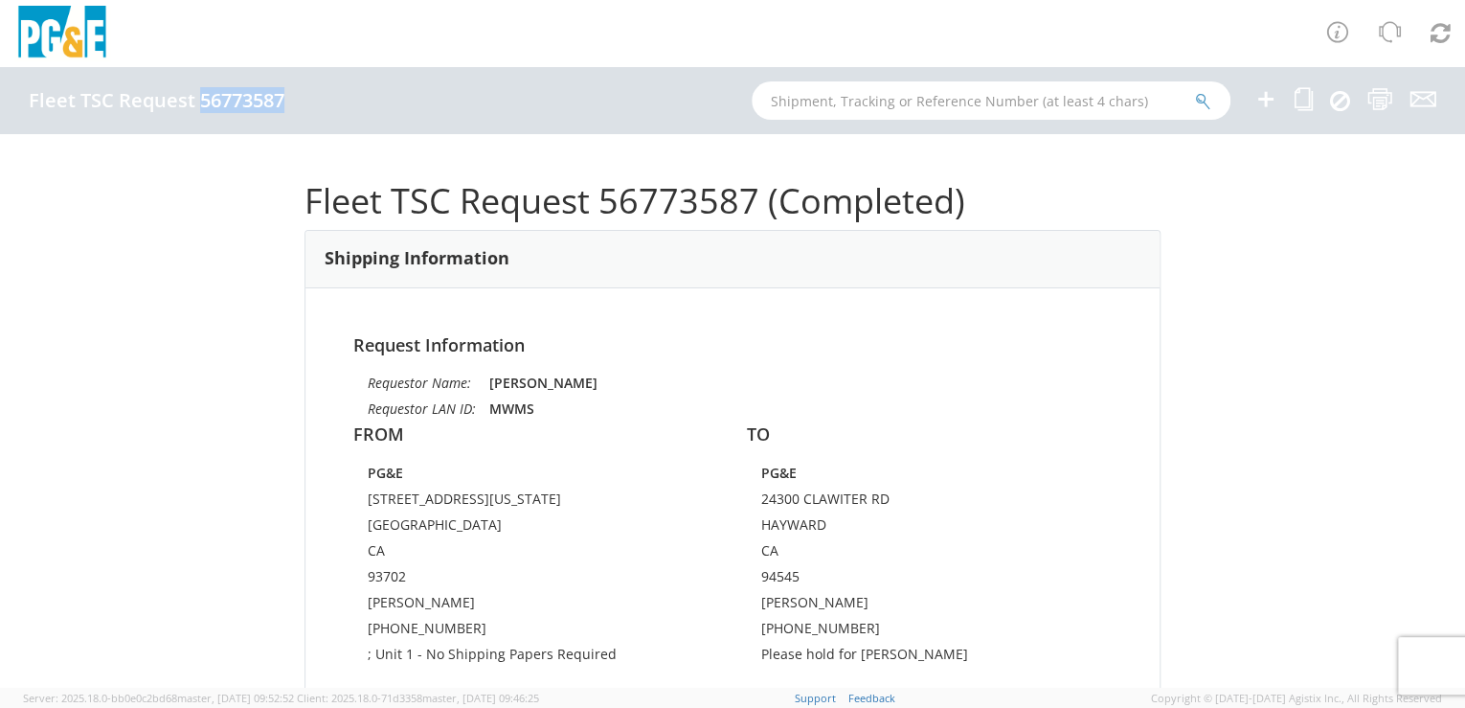
drag, startPoint x: 200, startPoint y: 100, endPoint x: 281, endPoint y: 102, distance: 80.5
click at [281, 102] on h4 "Fleet TSC Request 56773587" at bounding box center [157, 100] width 256 height 21
drag, startPoint x: 281, startPoint y: 102, endPoint x: 250, endPoint y: 103, distance: 30.7
copy h4 "56773587"
